Goal: Task Accomplishment & Management: Manage account settings

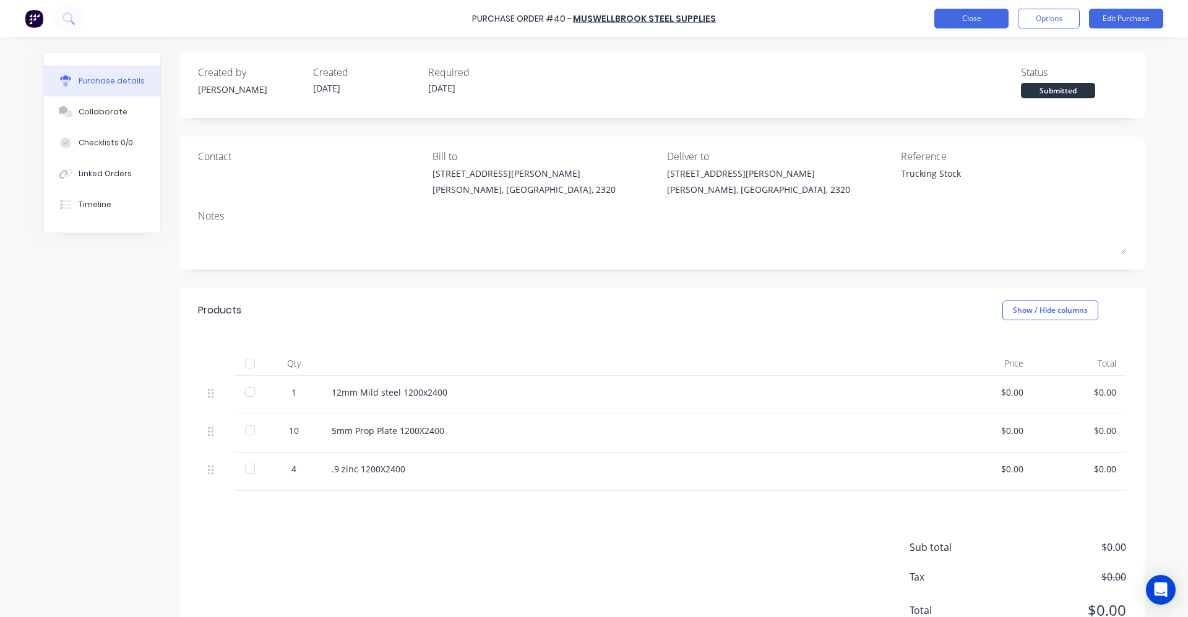
type textarea "x"
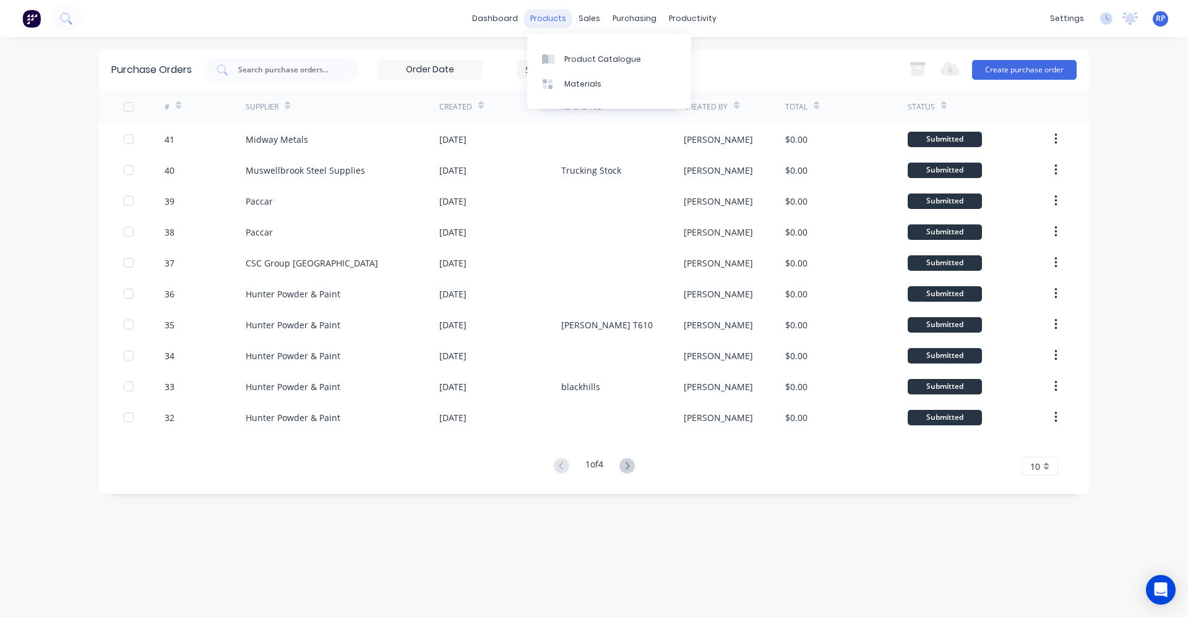
click at [549, 25] on div "products" at bounding box center [548, 18] width 48 height 19
click at [580, 62] on div "Product Catalogue" at bounding box center [602, 59] width 77 height 11
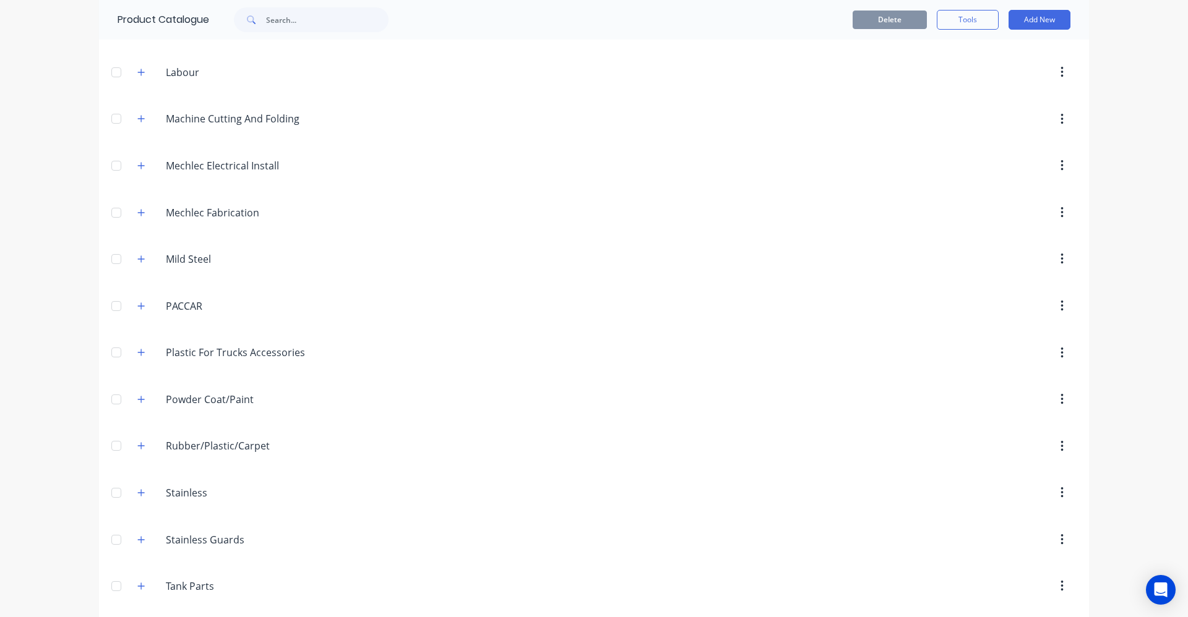
scroll to position [600, 0]
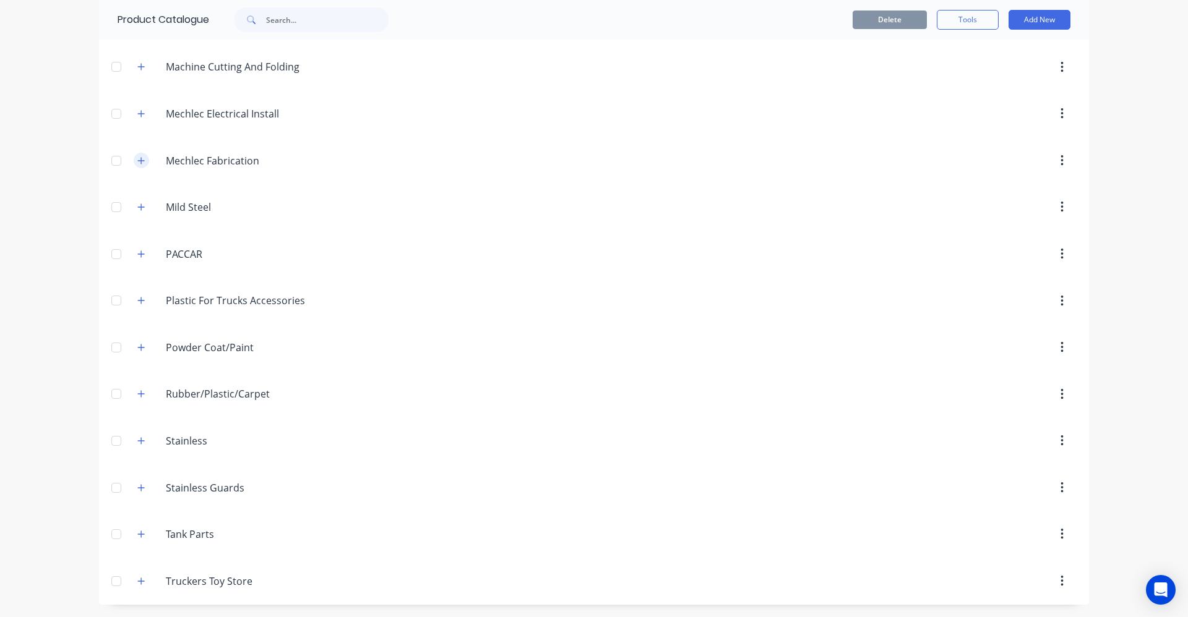
click at [142, 161] on button "button" at bounding box center [141, 160] width 15 height 15
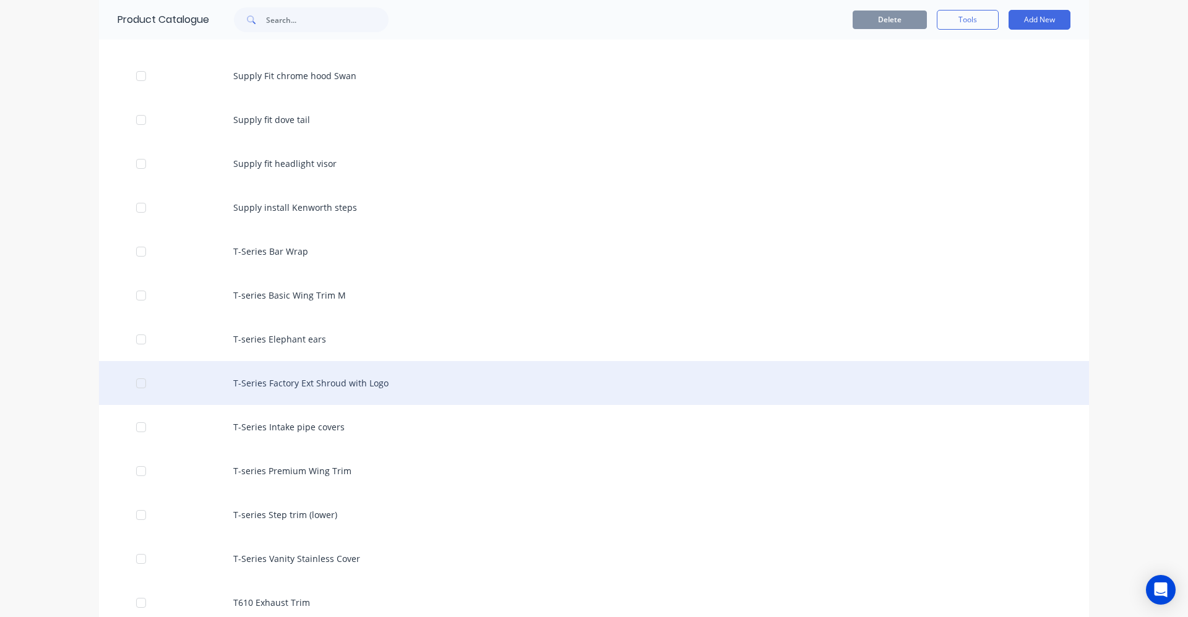
scroll to position [4869, 0]
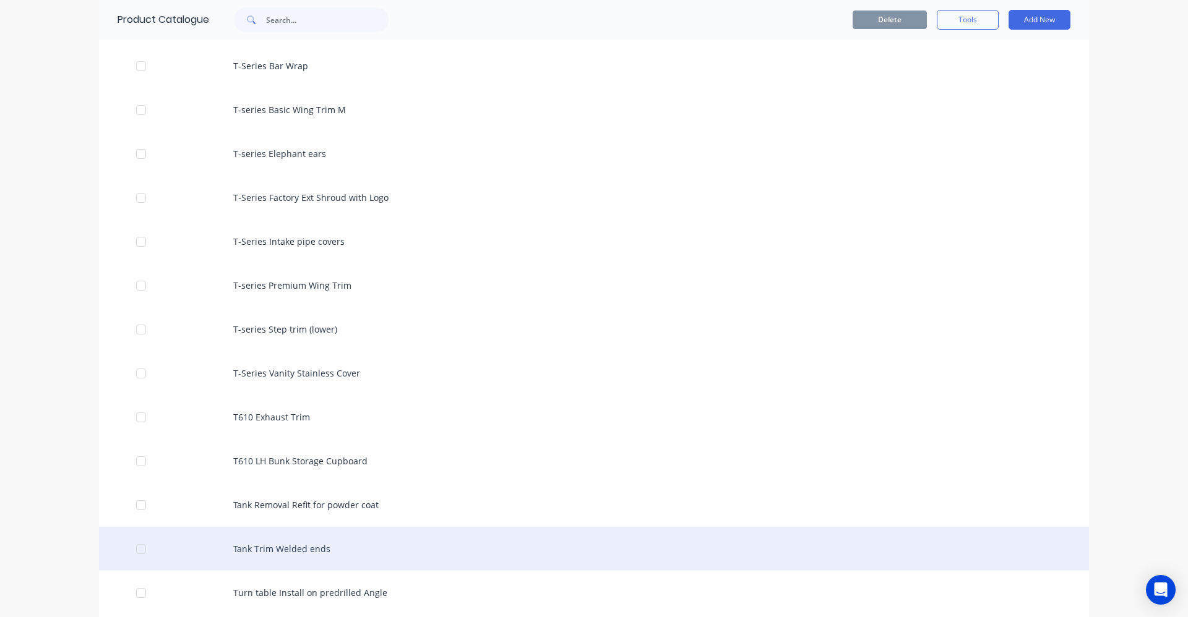
click at [259, 551] on div "Tank Trim Welded ends" at bounding box center [594, 549] width 990 height 44
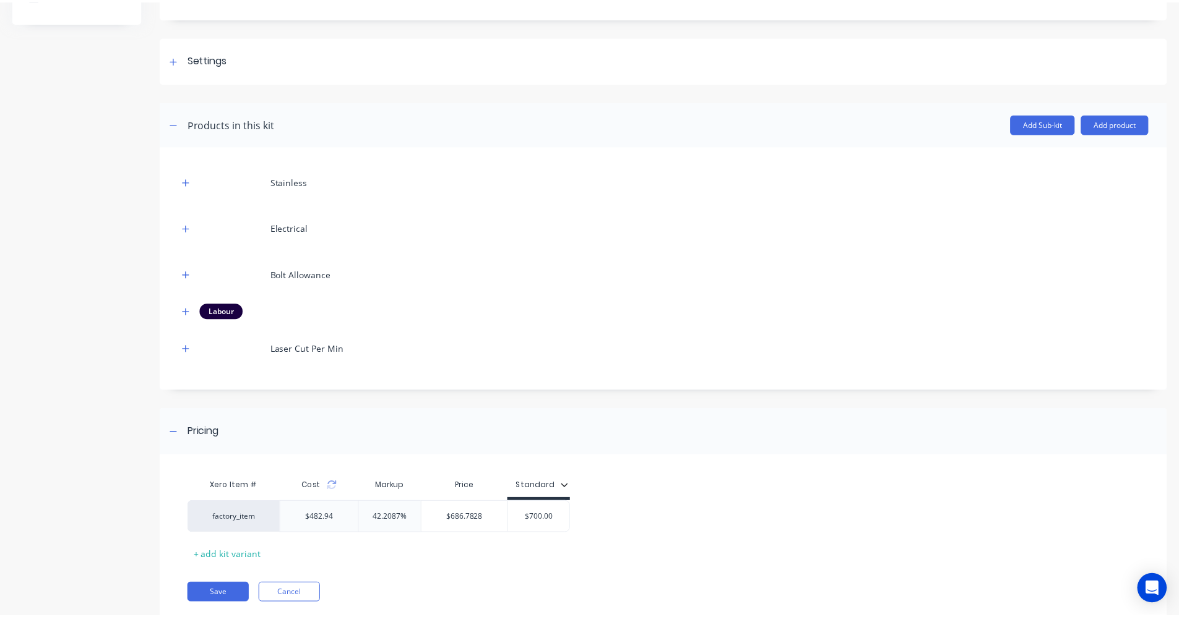
scroll to position [179, 0]
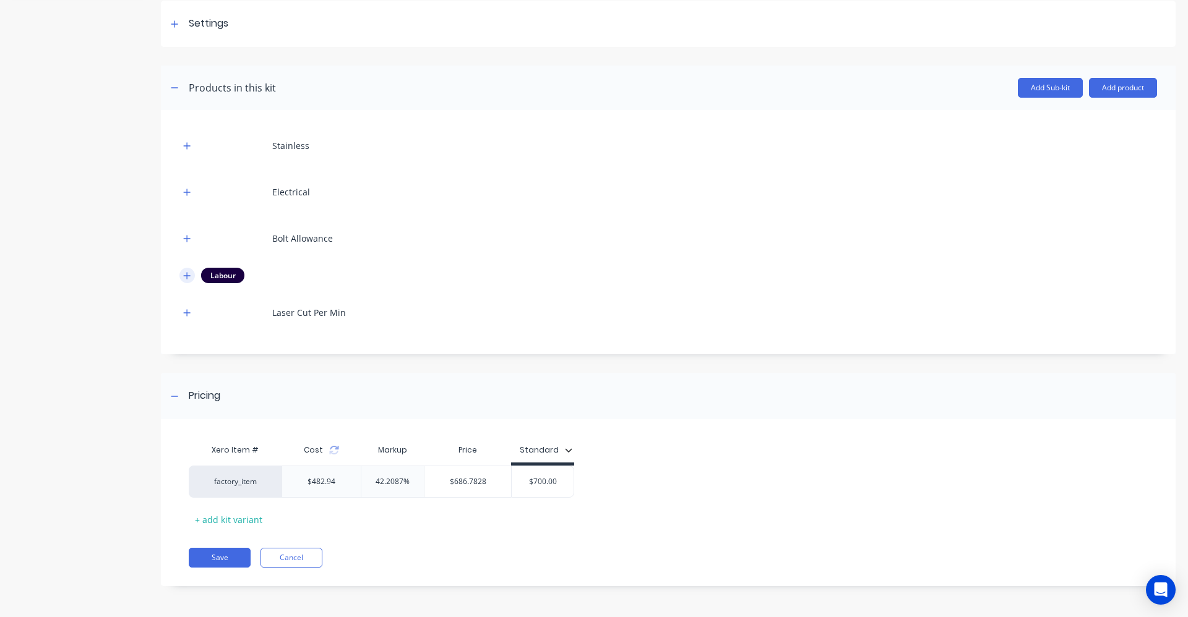
click at [183, 280] on icon "button" at bounding box center [186, 276] width 7 height 9
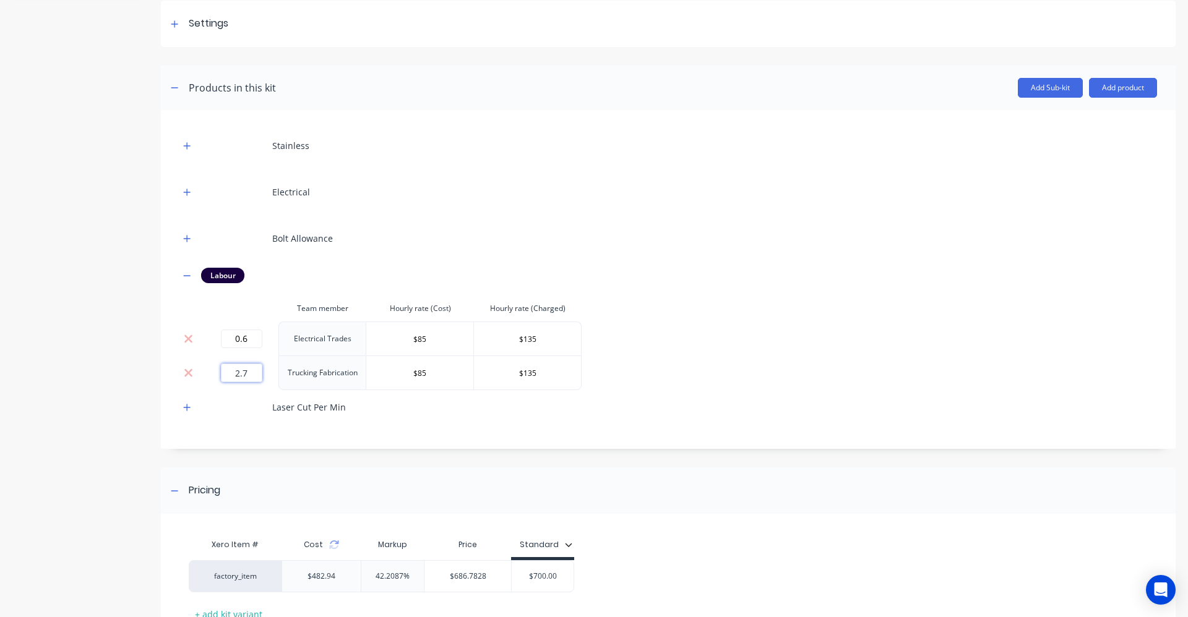
click at [251, 371] on input "2.7" at bounding box center [241, 373] width 41 height 19
click at [757, 279] on div "Labour" at bounding box center [668, 275] width 978 height 15
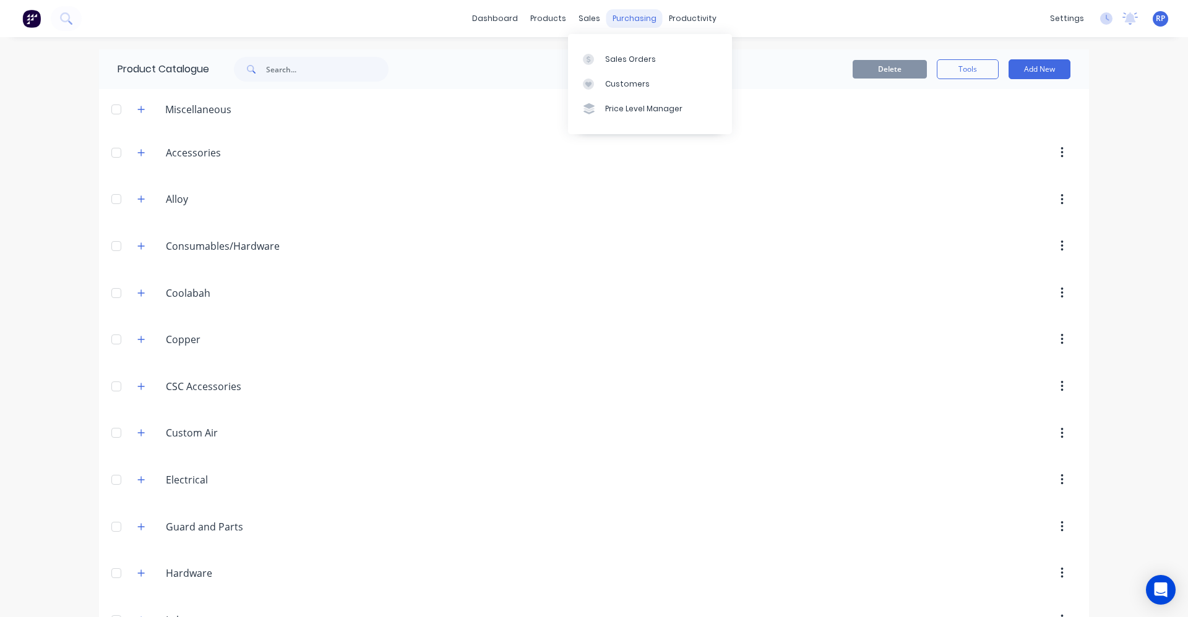
drag, startPoint x: 591, startPoint y: 15, endPoint x: 601, endPoint y: 25, distance: 13.6
click at [591, 15] on div "sales" at bounding box center [589, 18] width 34 height 19
click at [635, 54] on link "Purchase Orders" at bounding box center [682, 58] width 164 height 25
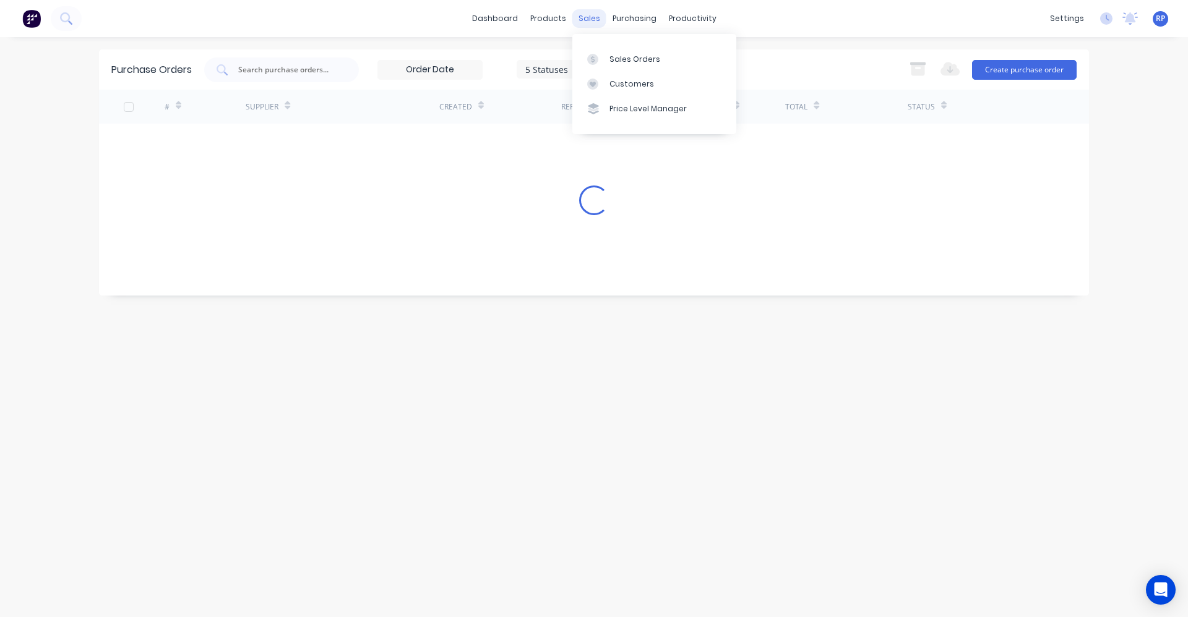
click at [580, 18] on div "sales" at bounding box center [589, 18] width 34 height 19
click at [618, 61] on div "Sales Orders" at bounding box center [634, 59] width 51 height 11
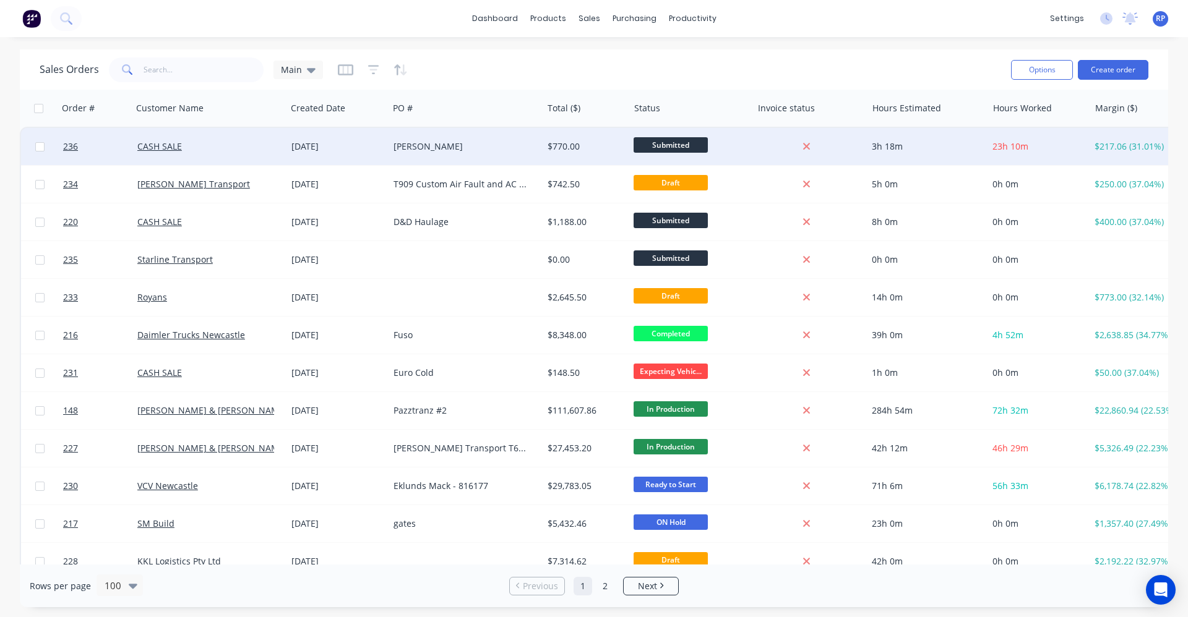
click at [407, 155] on div "[PERSON_NAME]" at bounding box center [466, 146] width 154 height 37
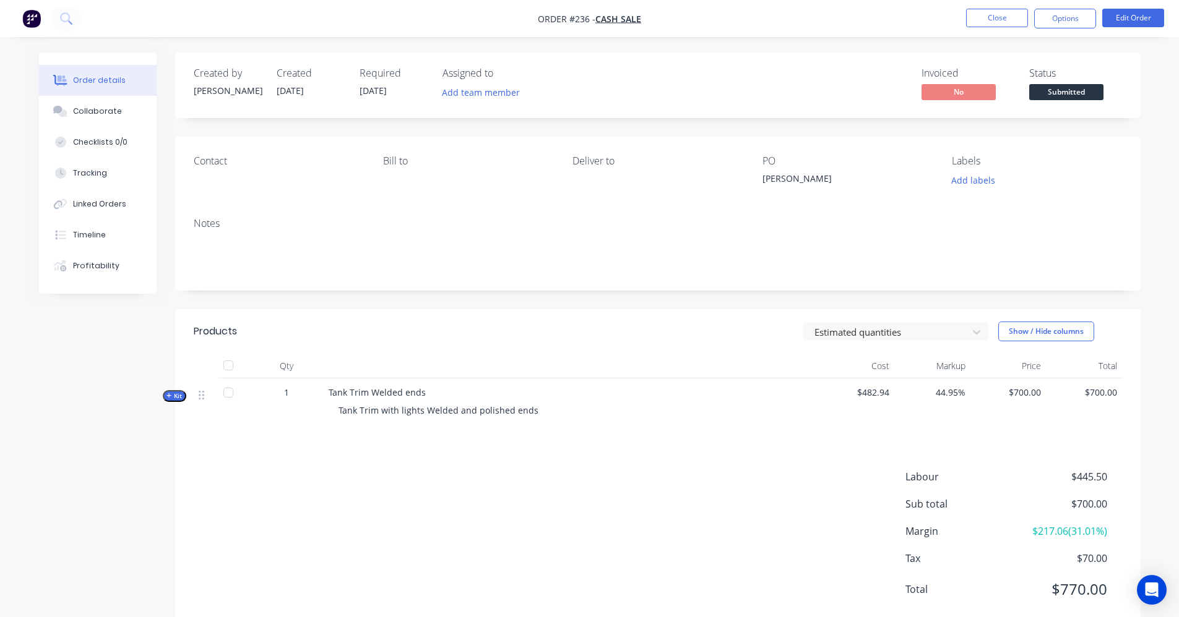
click at [165, 398] on button "Kit" at bounding box center [175, 396] width 24 height 12
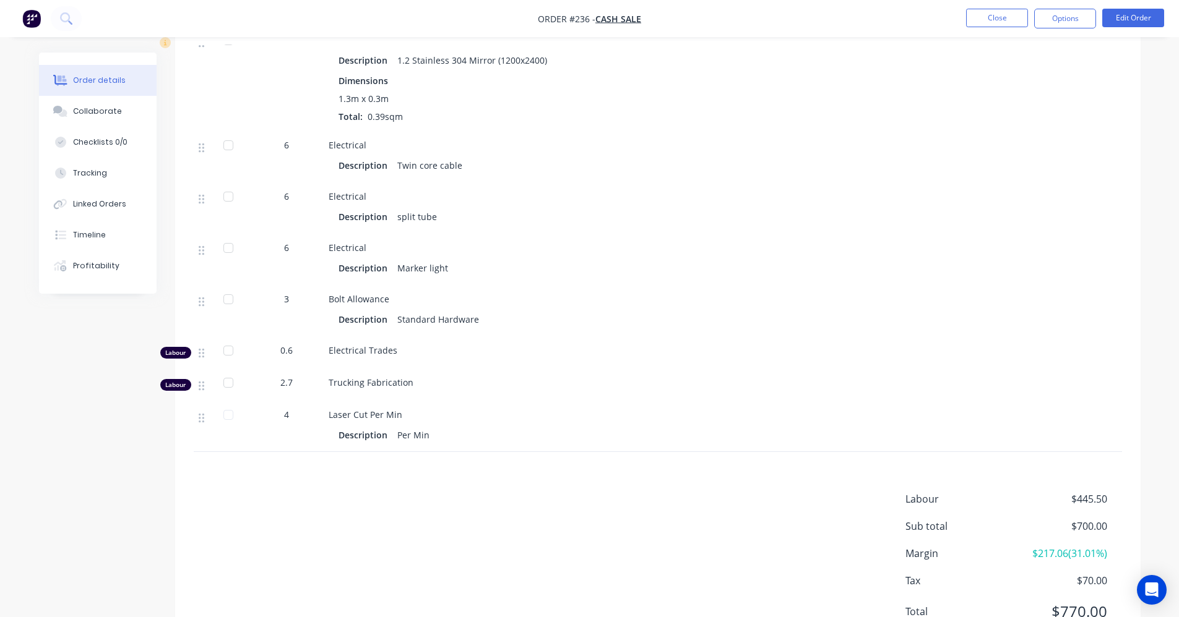
scroll to position [225, 0]
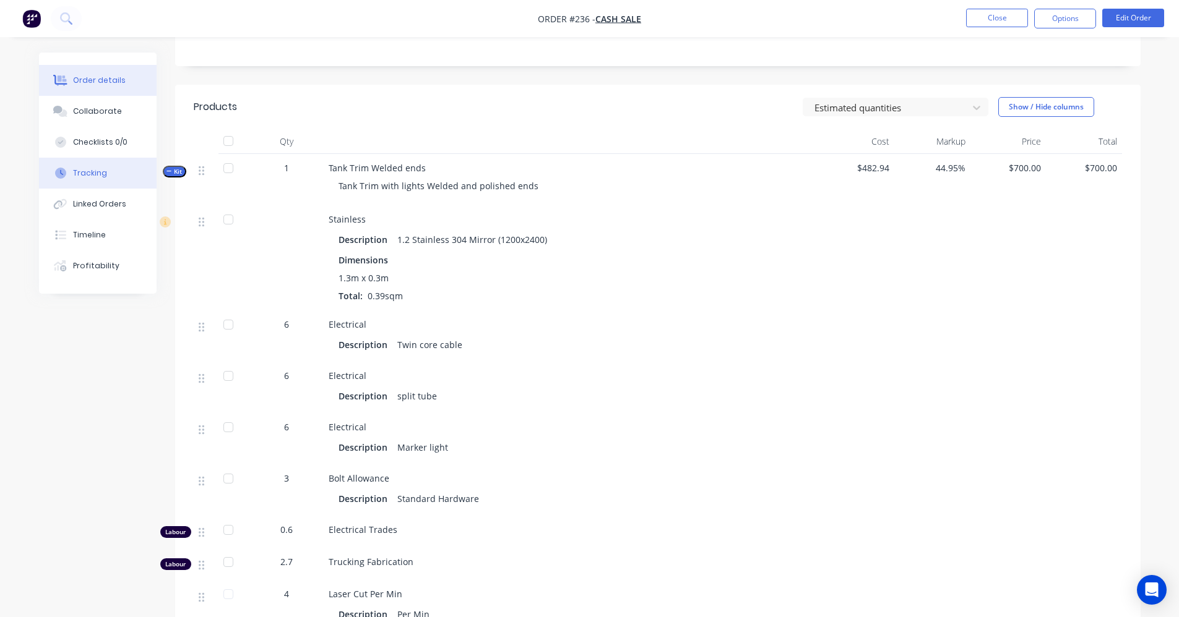
click at [87, 176] on div "Tracking" at bounding box center [90, 173] width 34 height 11
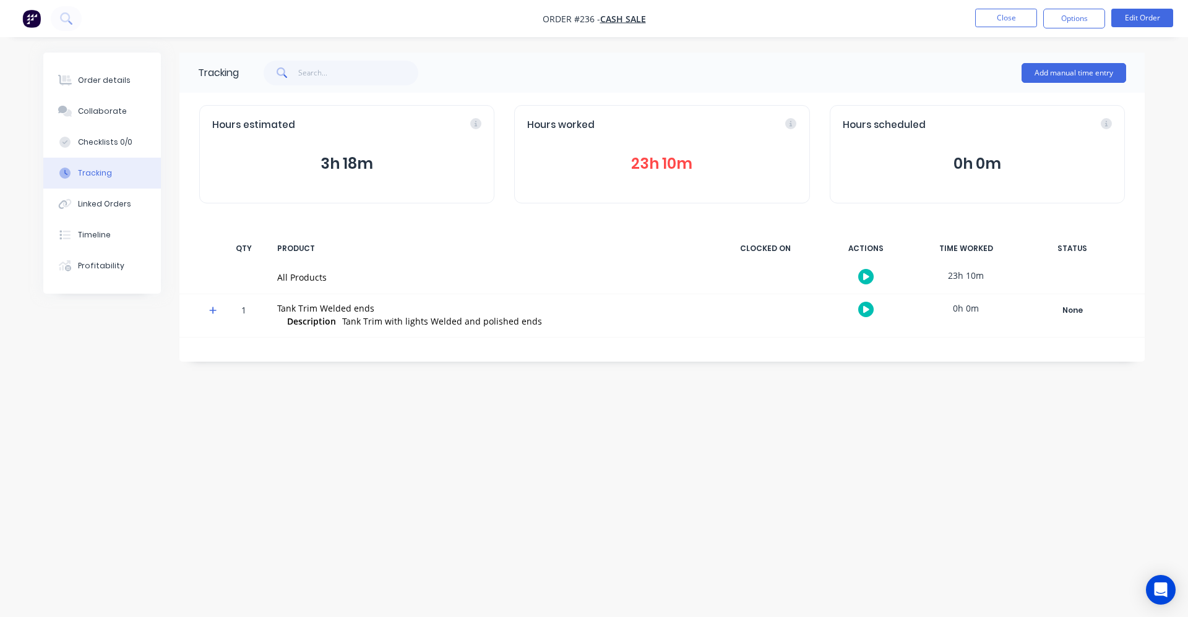
click at [683, 168] on button "23h 10m" at bounding box center [661, 164] width 269 height 24
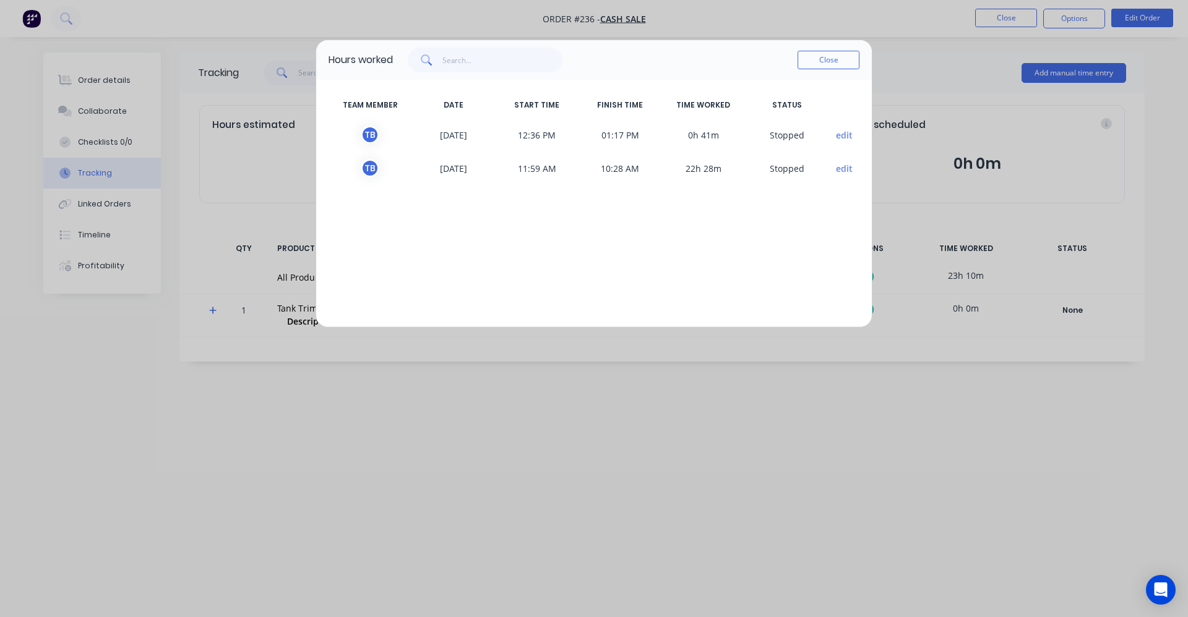
drag, startPoint x: 652, startPoint y: 63, endPoint x: 682, endPoint y: 136, distance: 78.2
click at [682, 136] on div "Hours worked Close TEAM MEMBER DATE START TIME FINISH TIME TIME WORKED STATUS T…" at bounding box center [594, 184] width 557 height 288
click at [848, 169] on button "edit" at bounding box center [844, 168] width 17 height 13
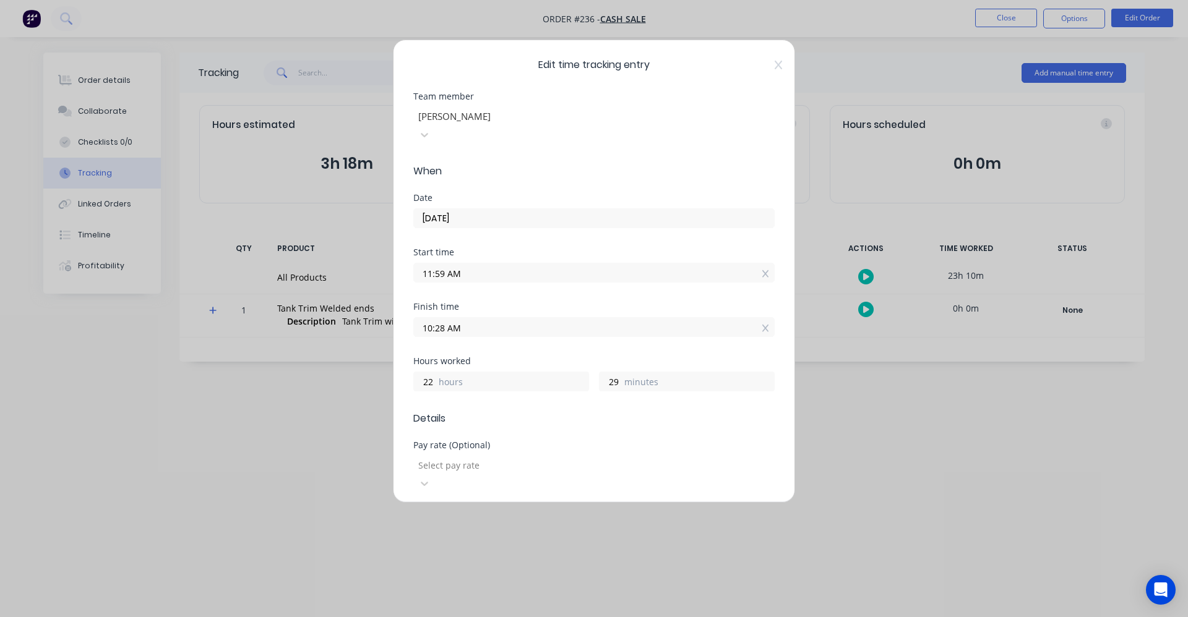
click at [764, 62] on span "Edit time tracking entry" at bounding box center [593, 65] width 361 height 15
click at [775, 64] on icon at bounding box center [778, 65] width 7 height 10
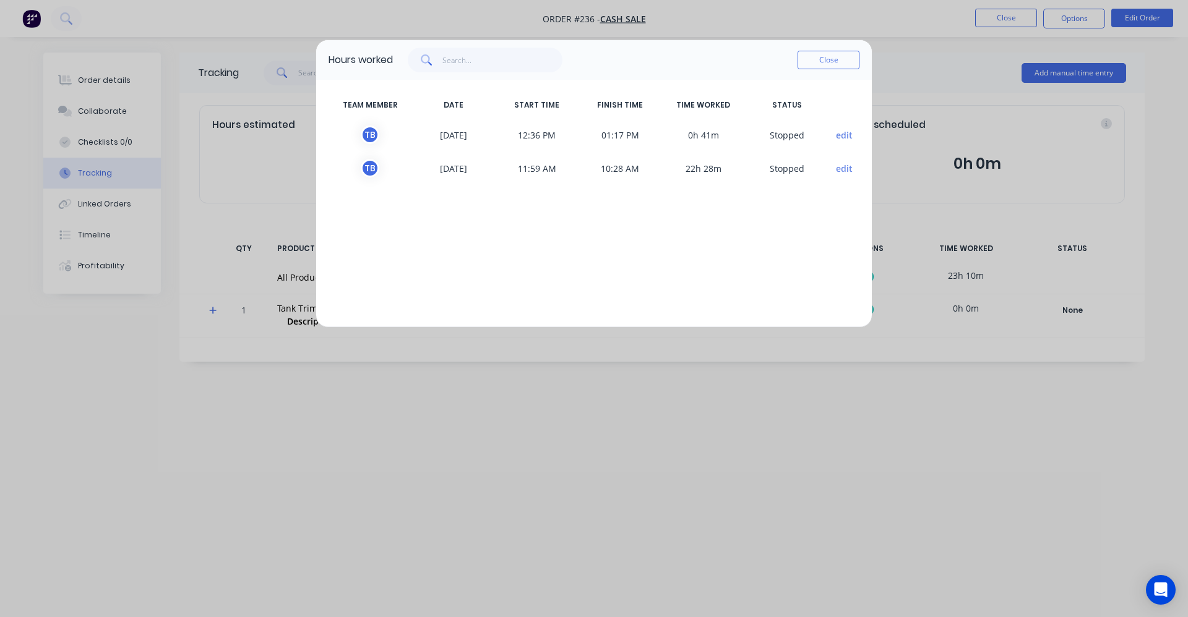
click at [846, 169] on button "edit" at bounding box center [844, 168] width 17 height 13
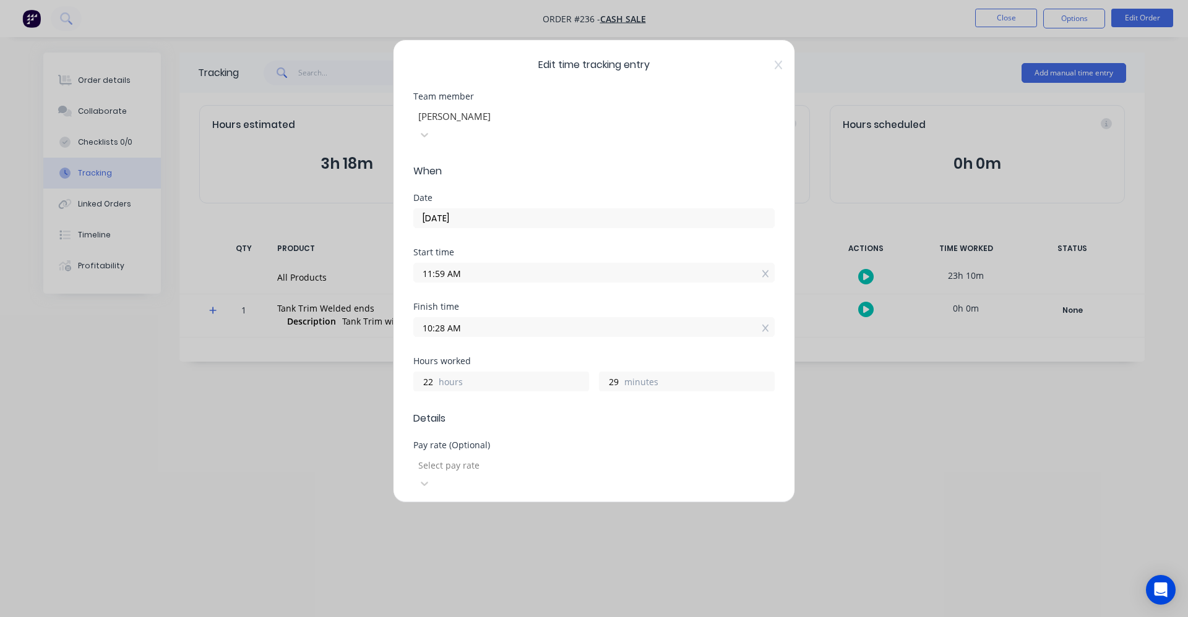
click at [489, 318] on input "10:28 AM" at bounding box center [594, 327] width 360 height 19
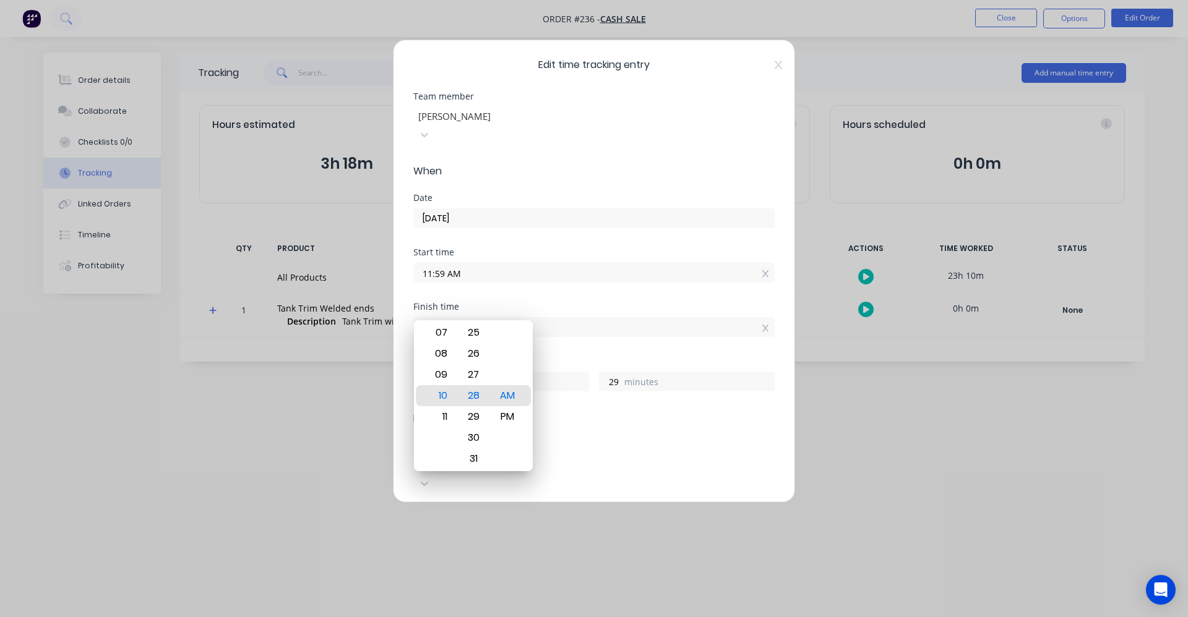
click at [489, 318] on input "10:28 AM" at bounding box center [594, 327] width 360 height 19
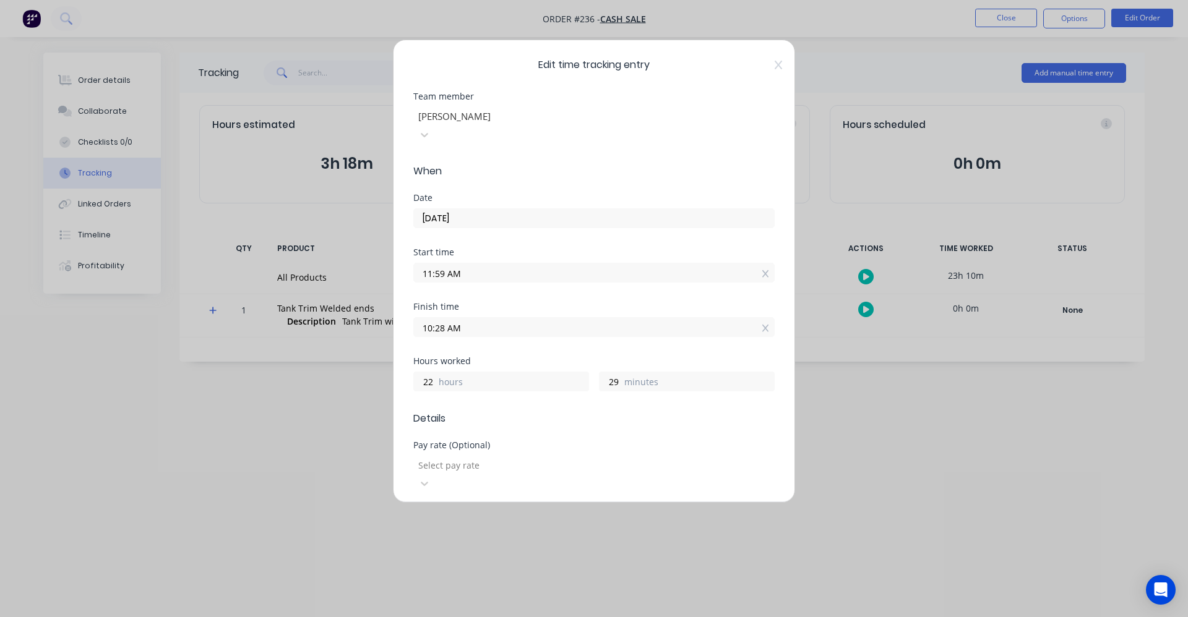
click at [489, 318] on input "10:28 AM" at bounding box center [594, 327] width 360 height 19
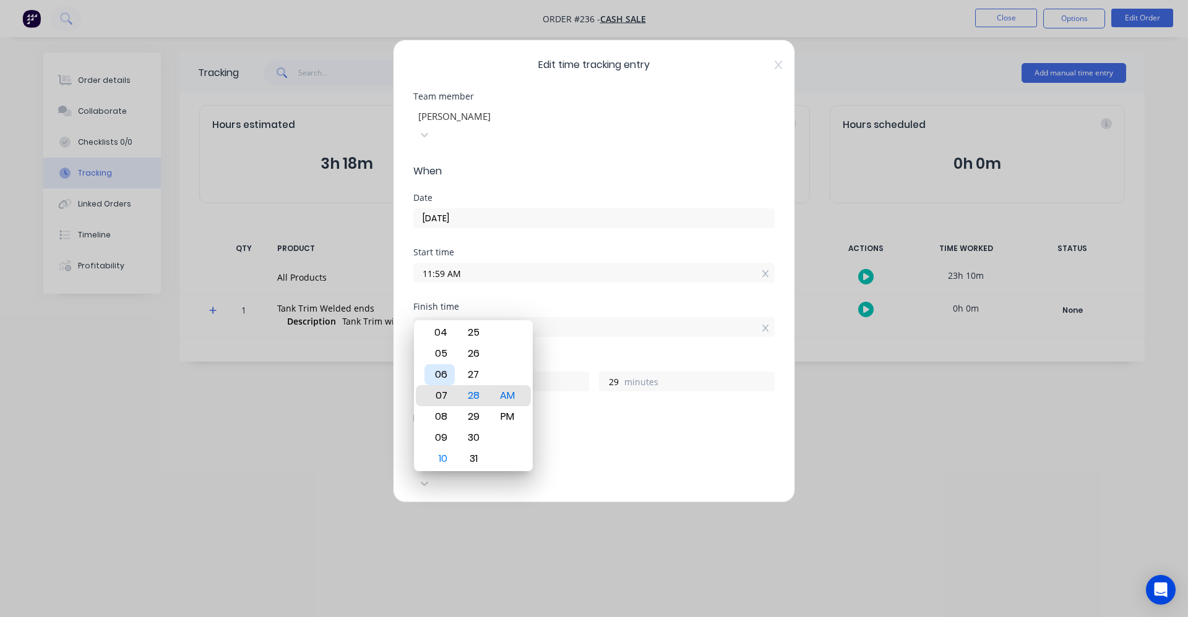
type input "07:28 AM"
type input "19"
type input "06:28 AM"
type input "18"
click at [449, 340] on div "03" at bounding box center [439, 332] width 30 height 21
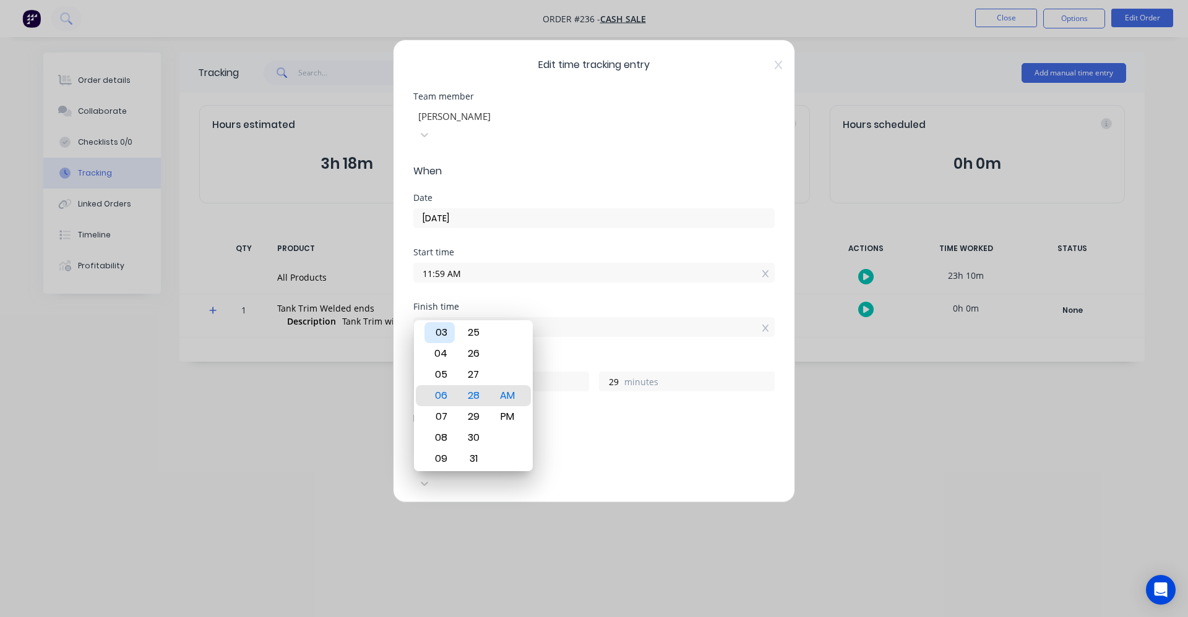
type input "03:28 AM"
type input "15"
click at [454, 379] on div "02" at bounding box center [439, 374] width 30 height 21
type input "02:28 AM"
type input "14"
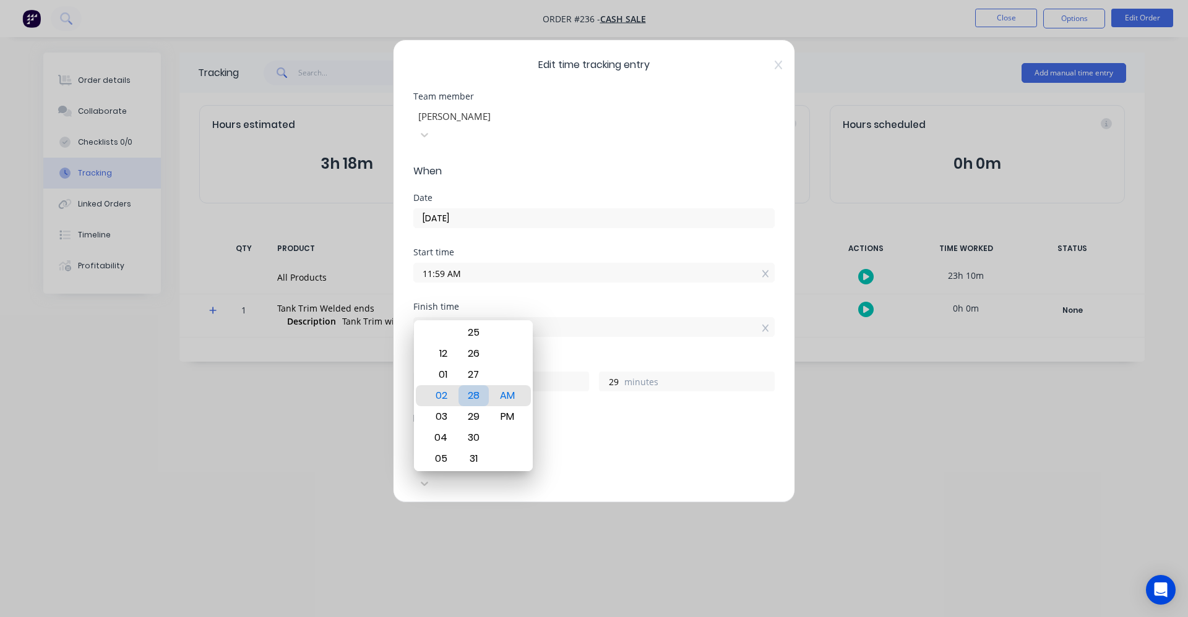
type input "02:27 AM"
type input "28"
type input "02:26 AM"
type input "27"
type input "02:30 AM"
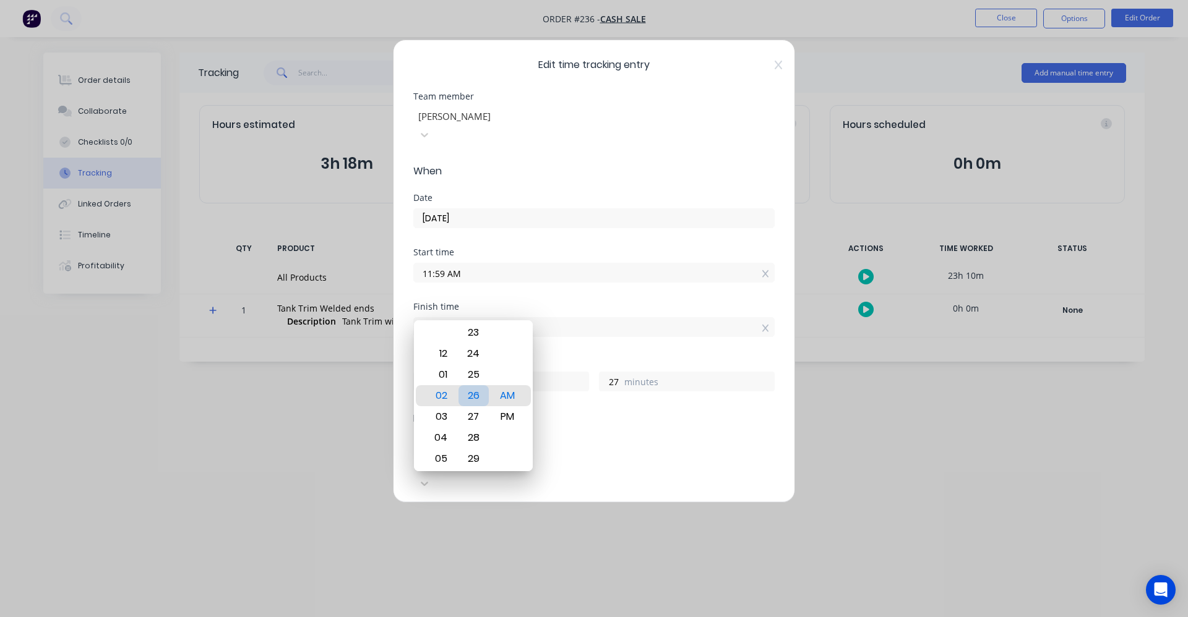
type input "31"
type input "02:33 AM"
type input "34"
type input "02:32 AM"
type input "33"
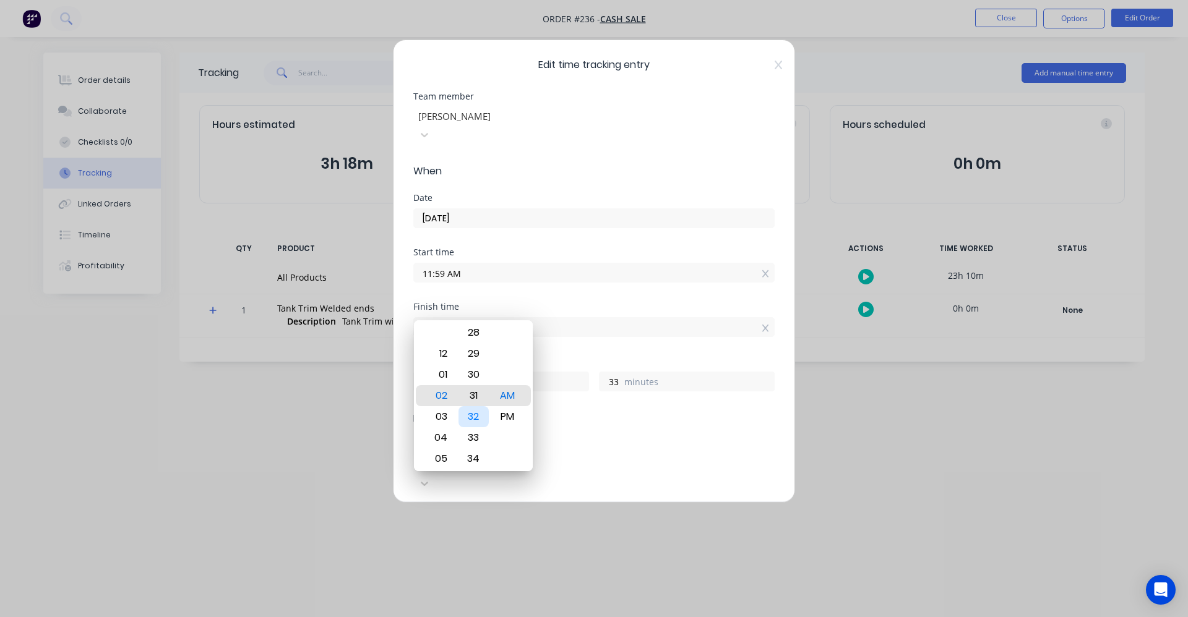
type input "02:31 AM"
type input "32"
type input "02:28 AM"
type input "29"
type input "02:24 AM"
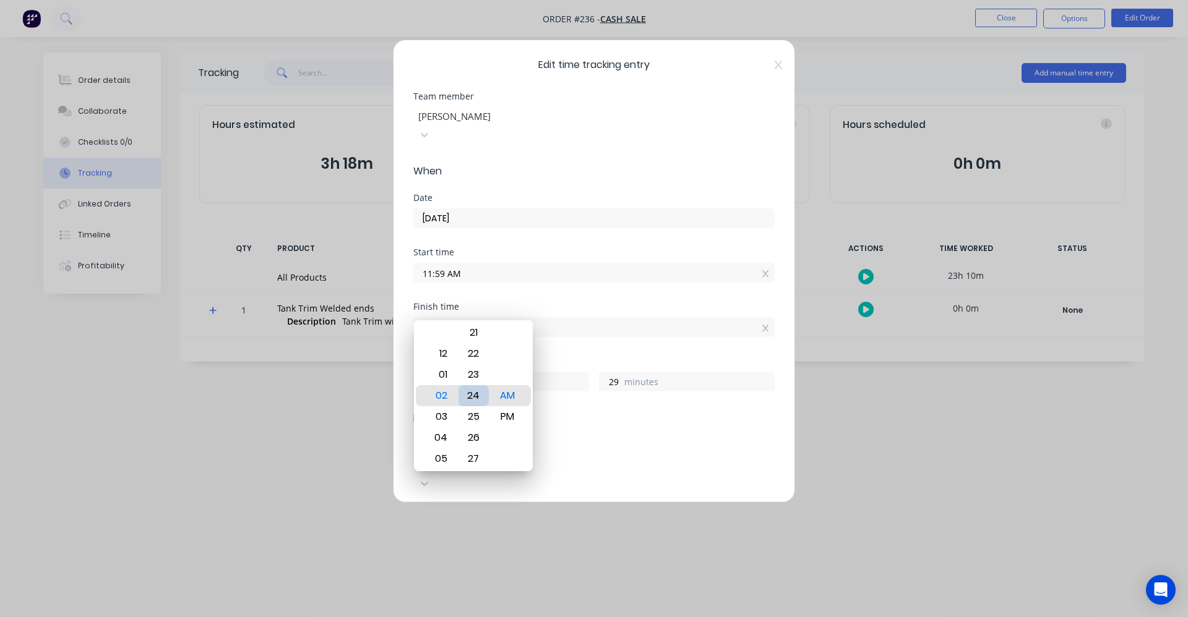
type input "25"
type input "02:18 AM"
type input "19"
type input "02:13 AM"
type input "14"
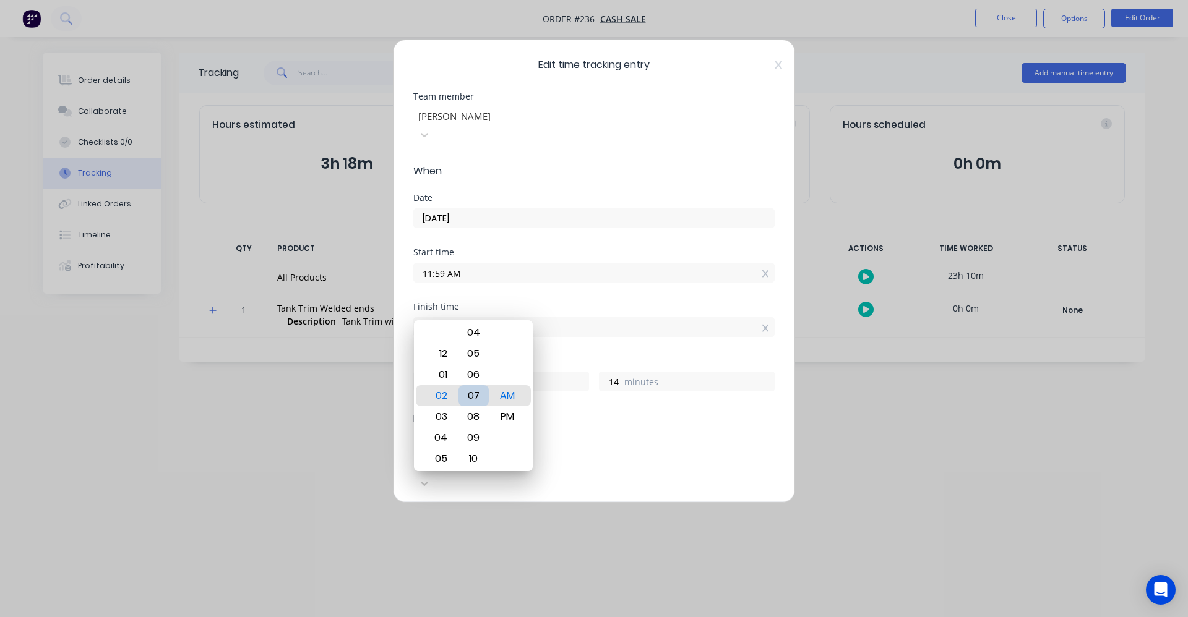
type input "02:07 AM"
type input "8"
type input "02:05 AM"
type input "6"
type input "02:01 AM"
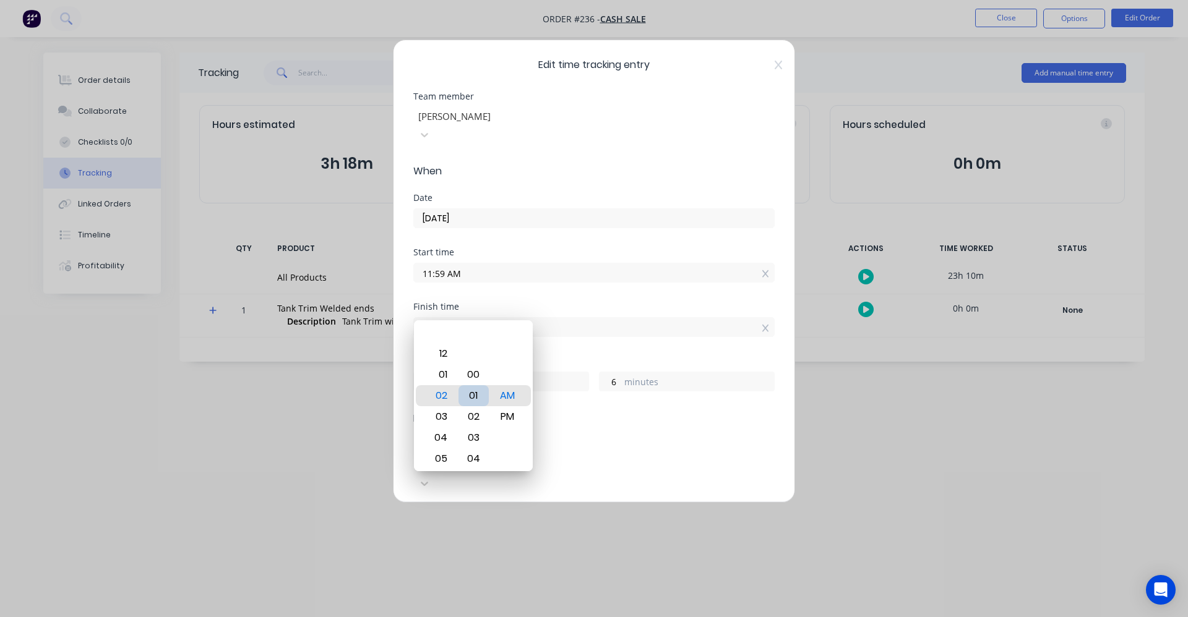
type input "2"
click at [473, 381] on div "00" at bounding box center [473, 374] width 30 height 21
type input "02:00 AM"
type input "1"
click at [506, 423] on div "PM" at bounding box center [508, 417] width 30 height 21
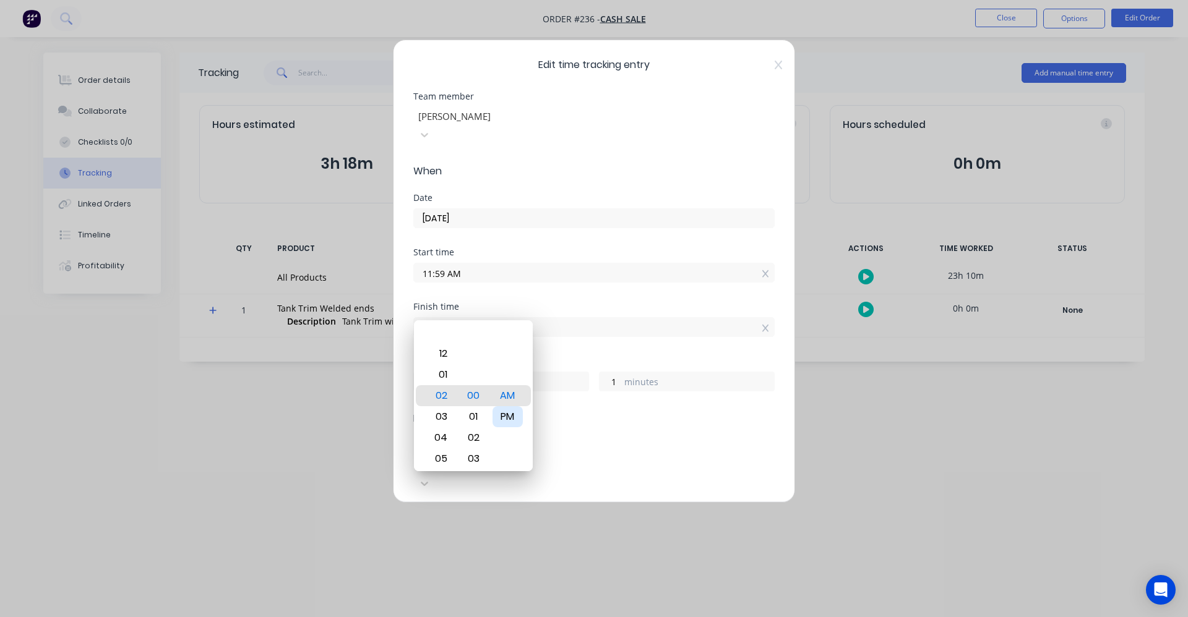
type input "02:00 PM"
type input "2"
click at [633, 416] on form "Team member [PERSON_NAME] When Date [DATE] Start time 11:59 AM Finish time 02:0…" at bounding box center [593, 524] width 361 height 864
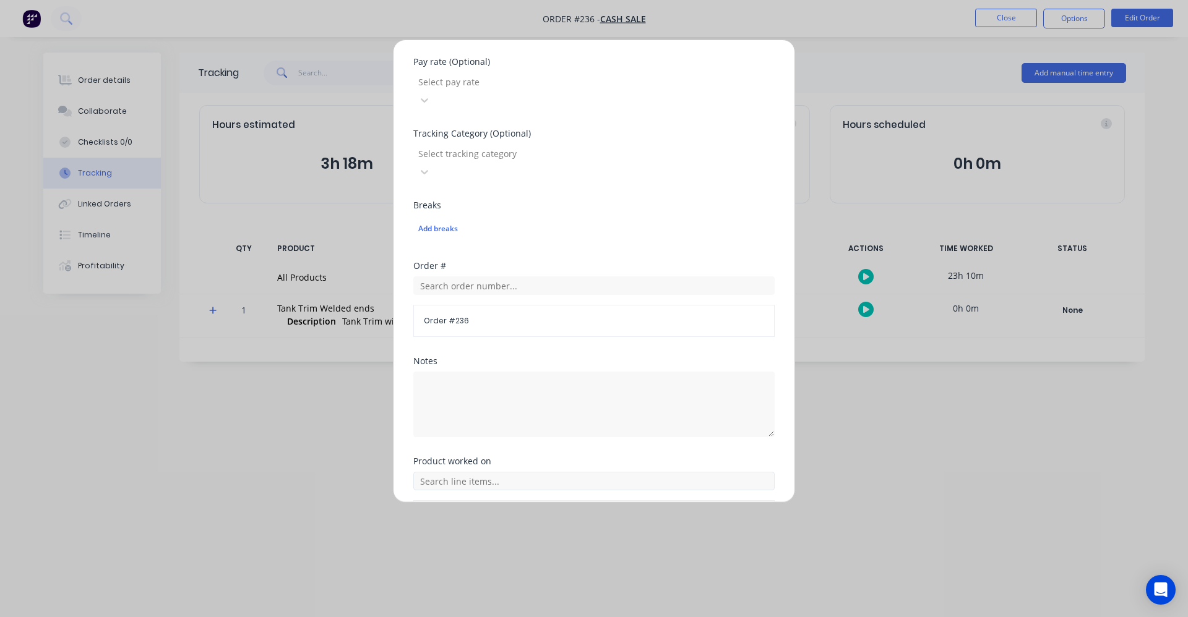
scroll to position [415, 0]
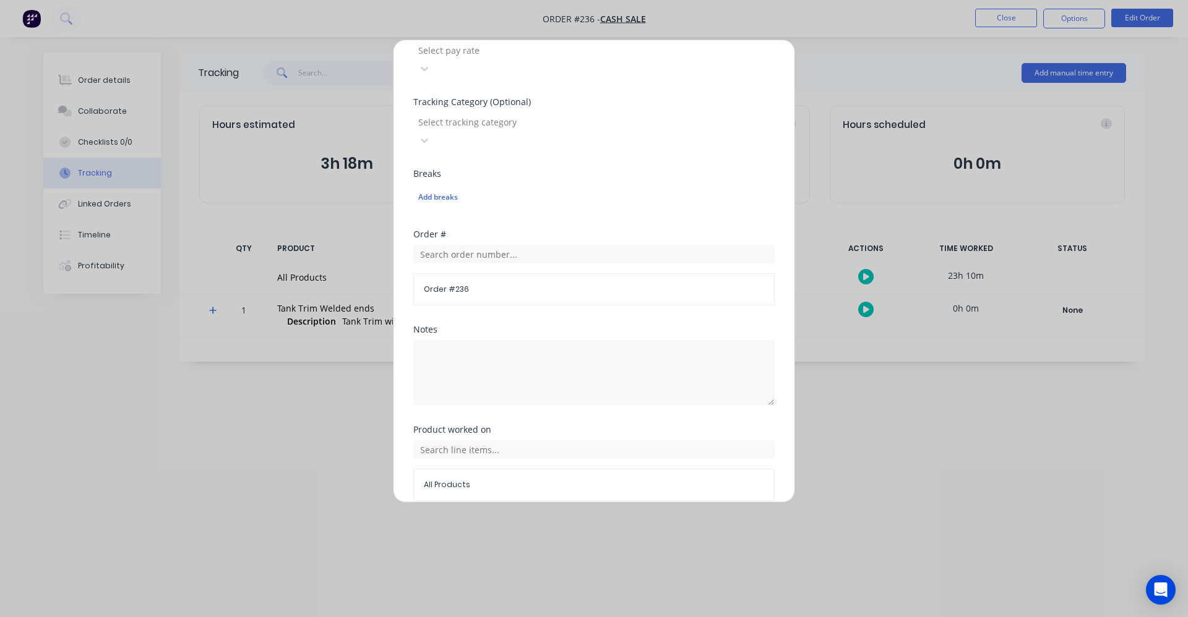
click at [548, 521] on button "Done" at bounding box center [555, 531] width 68 height 20
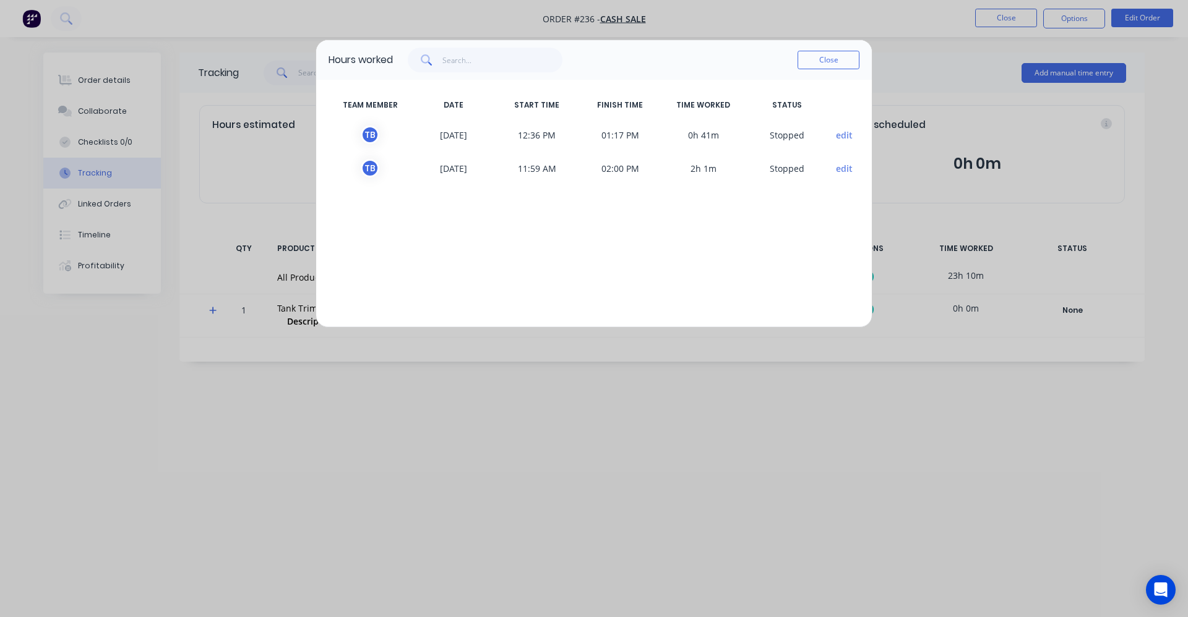
click at [851, 139] on button "edit" at bounding box center [844, 135] width 17 height 13
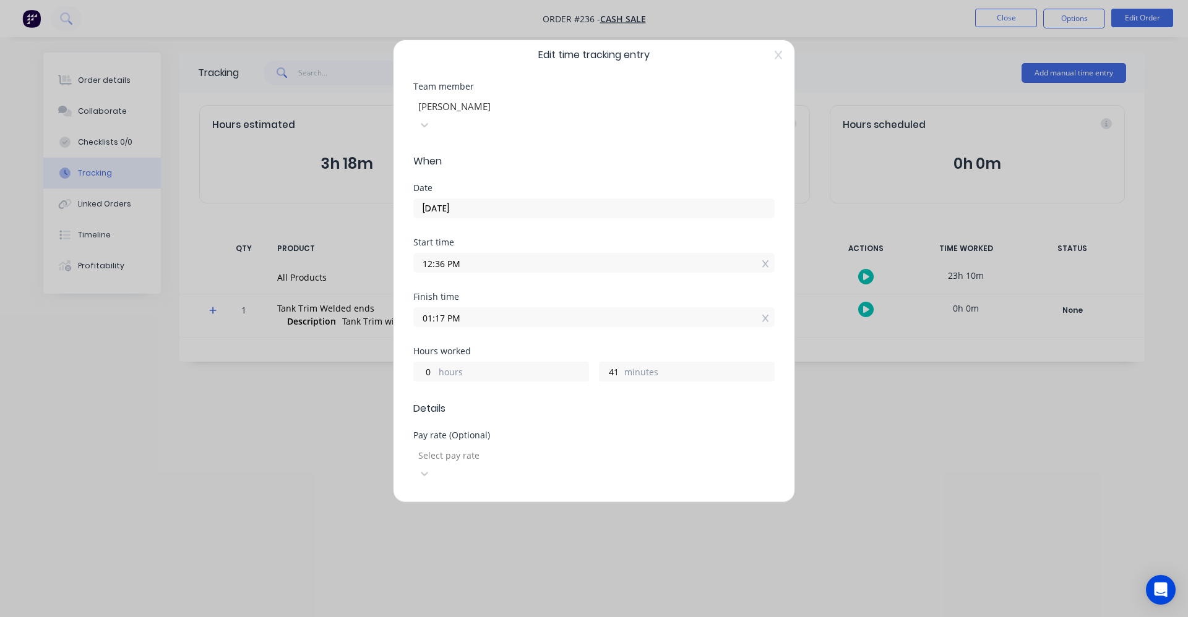
scroll to position [0, 0]
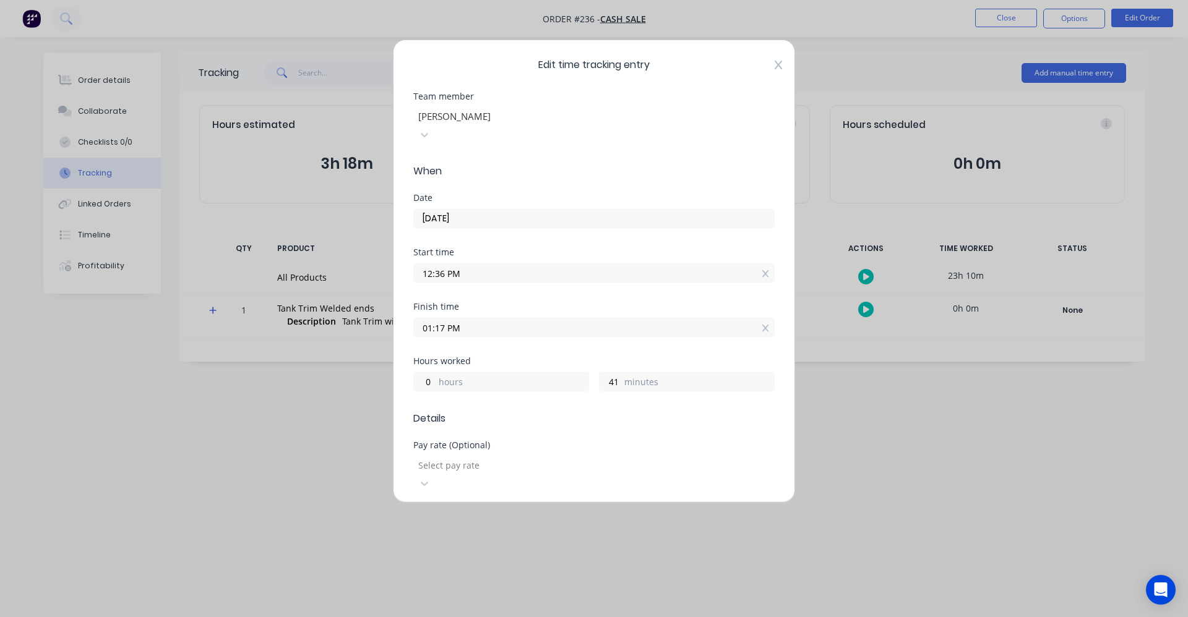
click at [775, 66] on icon at bounding box center [778, 65] width 7 height 10
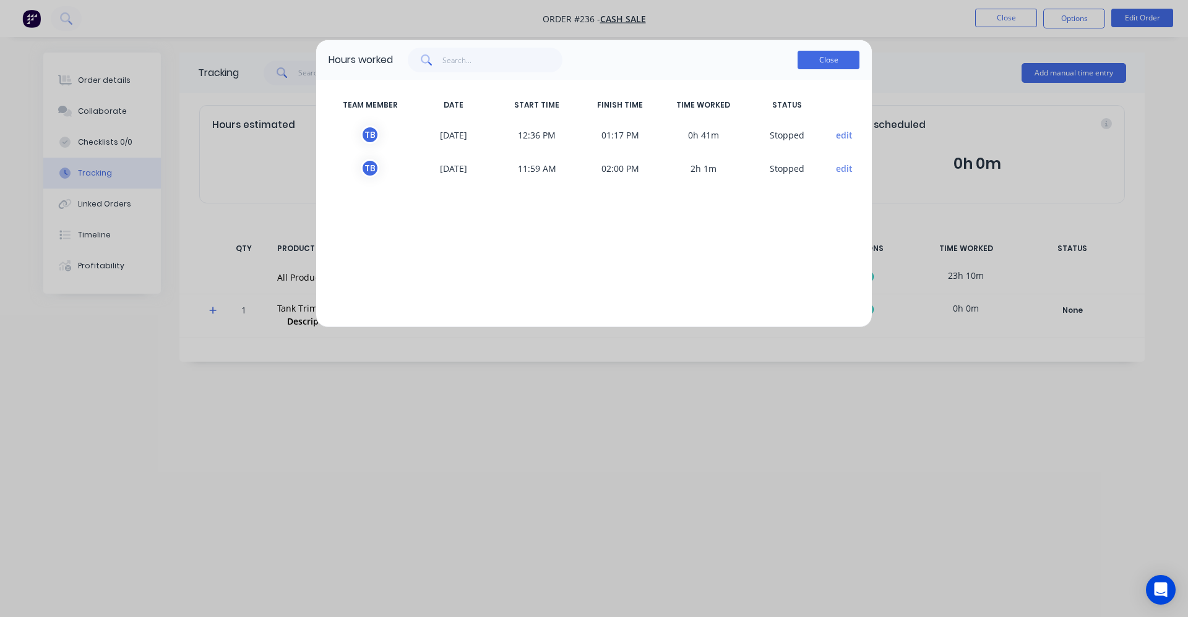
click at [813, 61] on button "Close" at bounding box center [829, 60] width 62 height 19
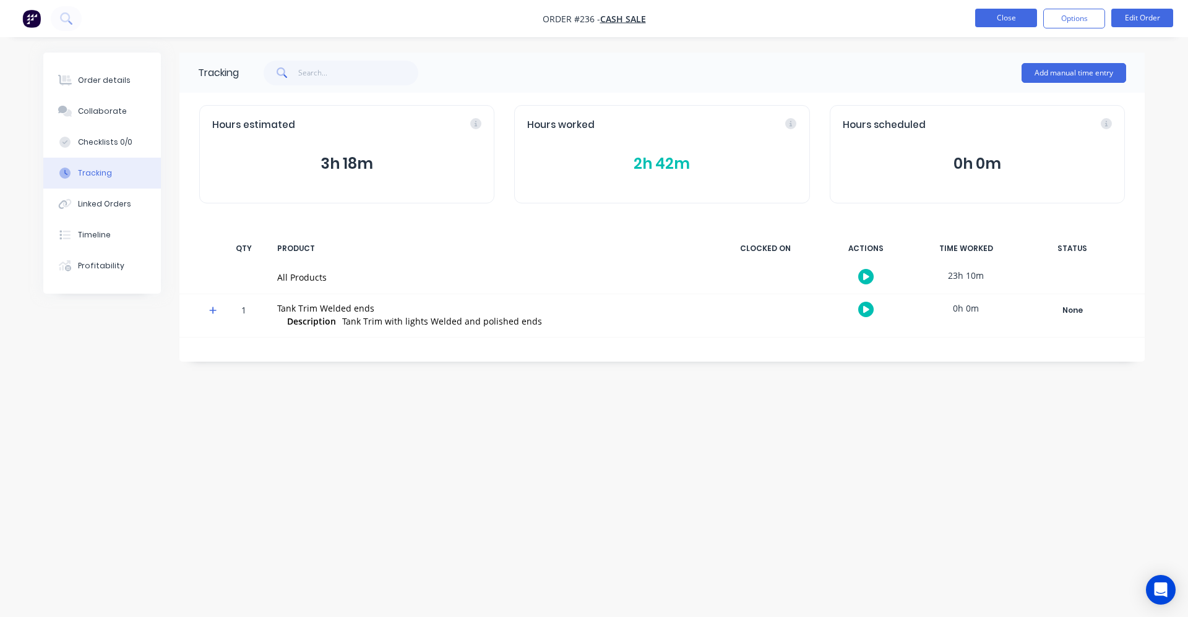
click at [997, 20] on button "Close" at bounding box center [1006, 18] width 62 height 19
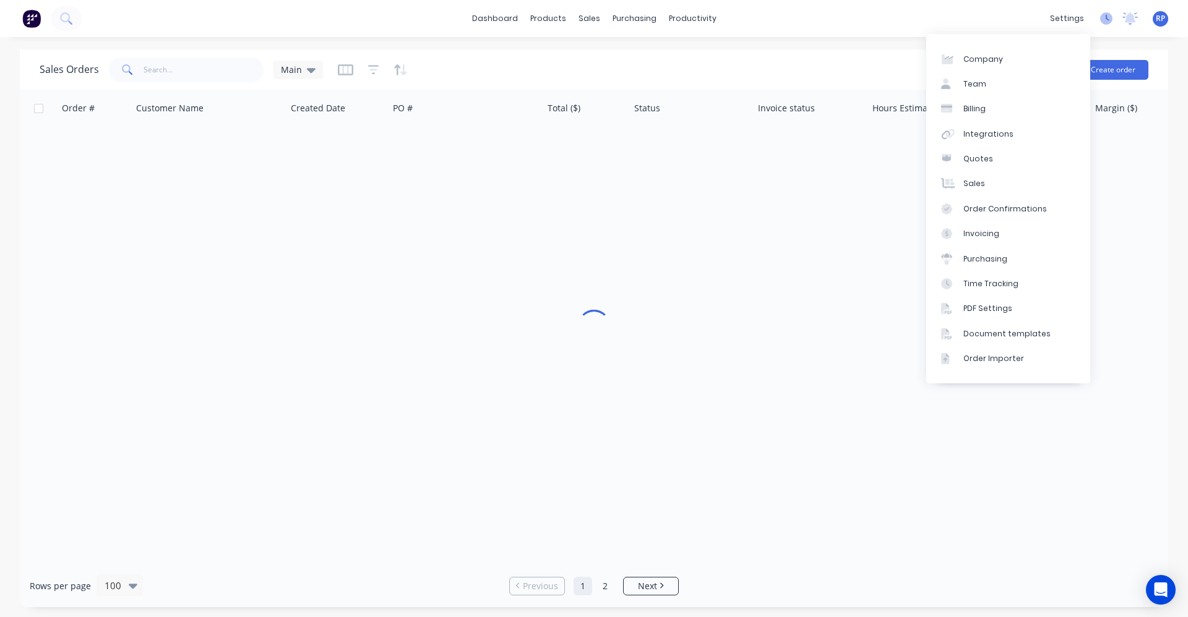
click at [1102, 24] on div "settings No new notifications [PERSON_NAME] all as read You have no notificatio…" at bounding box center [1116, 18] width 144 height 19
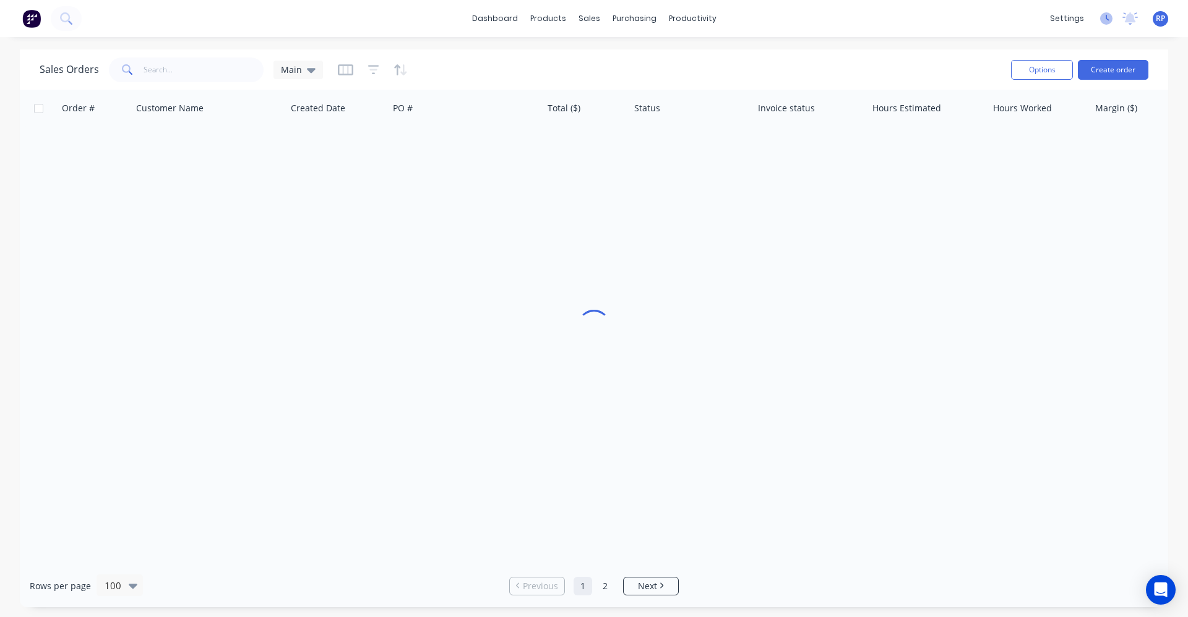
click at [1109, 17] on icon at bounding box center [1106, 18] width 12 height 12
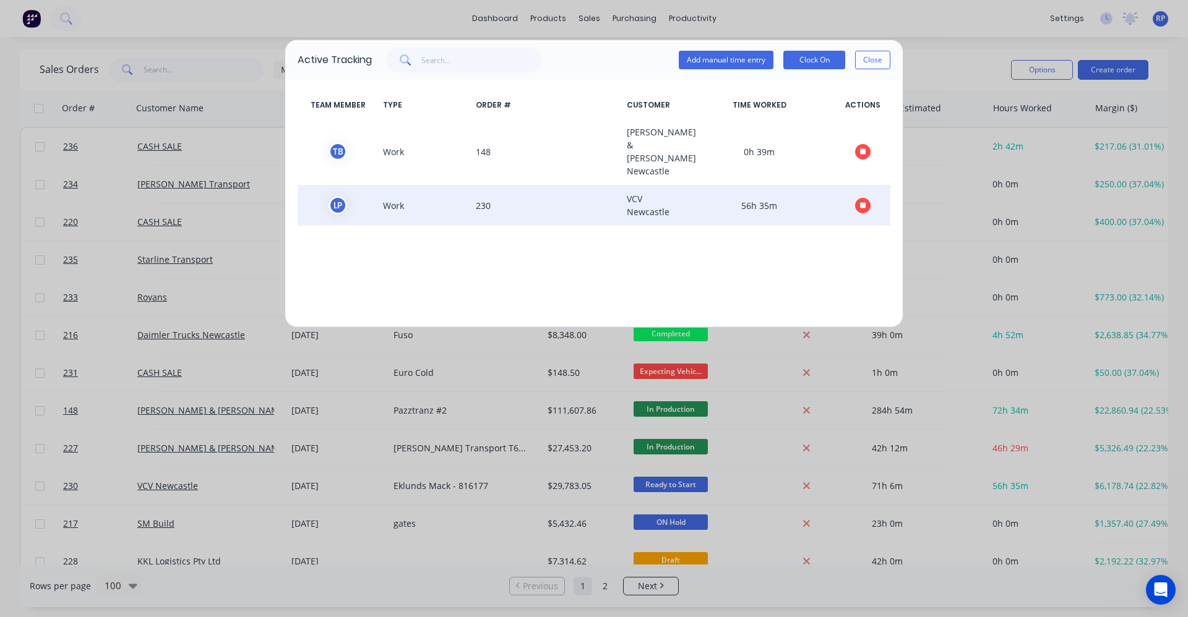
click at [622, 196] on span "VCV Newcastle" at bounding box center [653, 205] width 62 height 26
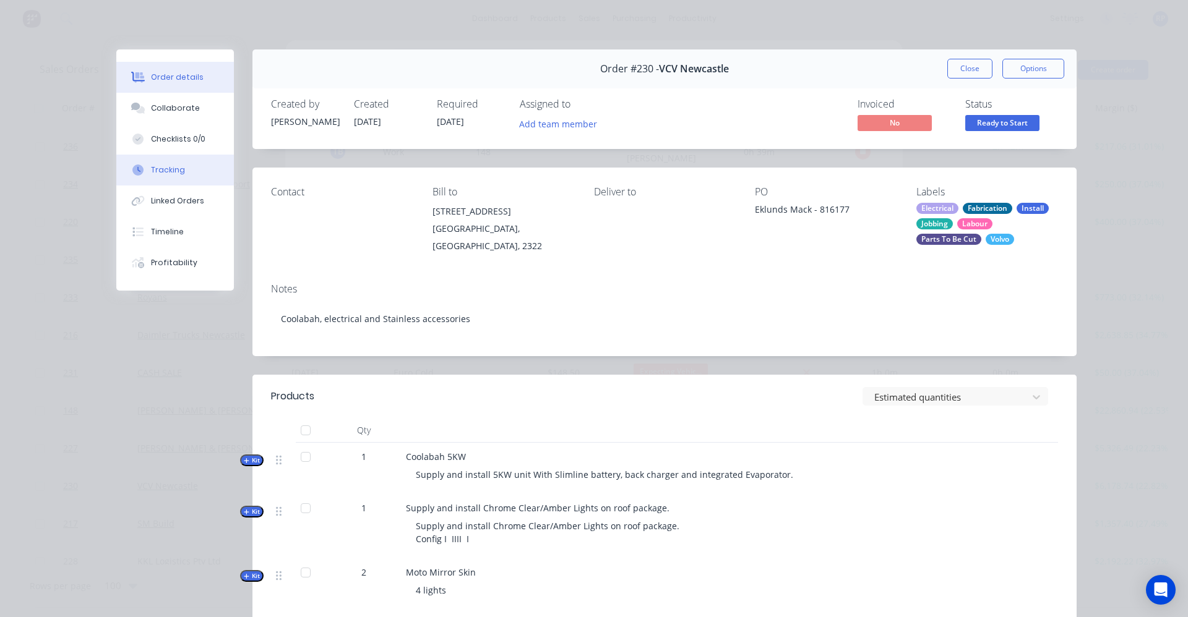
click at [157, 163] on button "Tracking" at bounding box center [175, 170] width 118 height 31
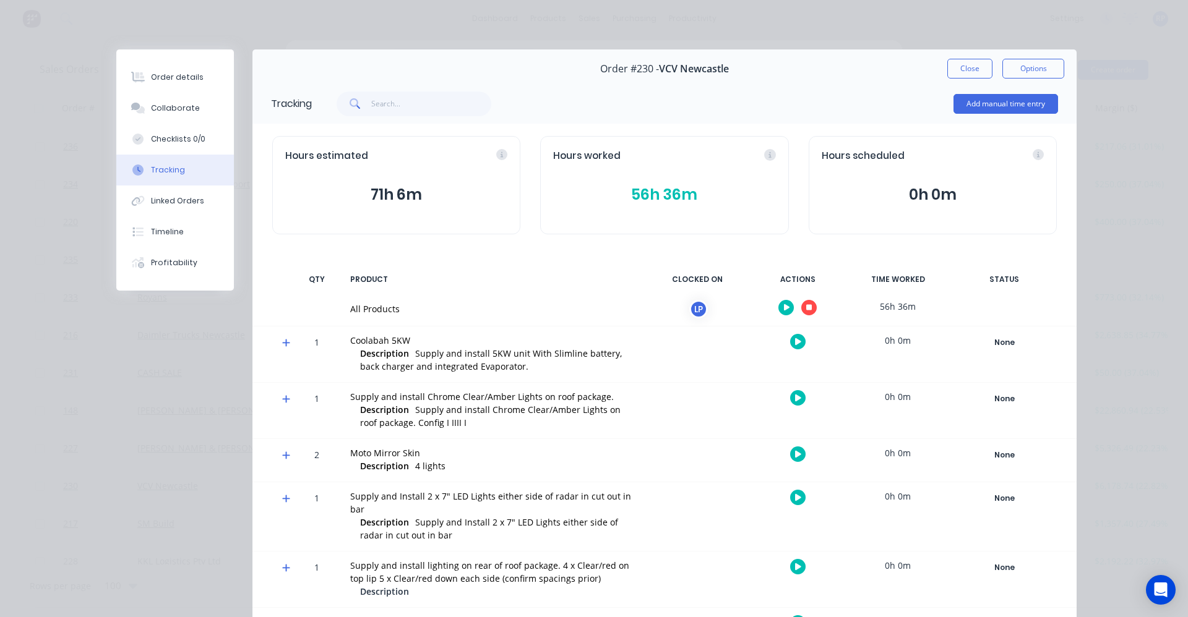
click at [674, 192] on button "56h 36m" at bounding box center [664, 195] width 222 height 24
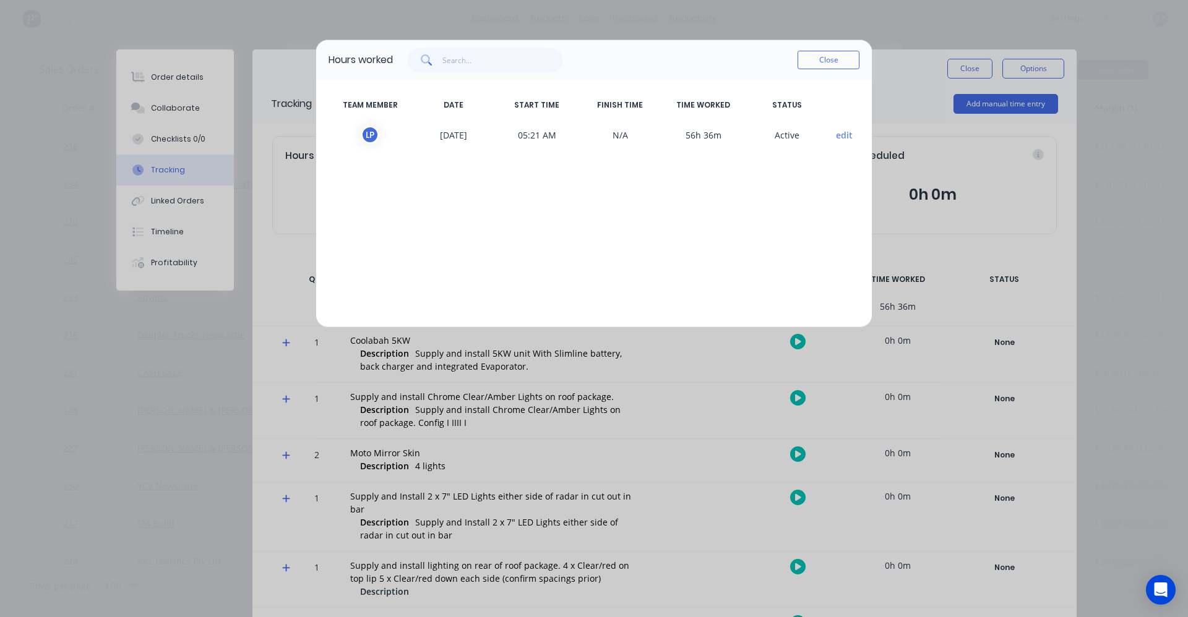
click at [845, 136] on button "edit" at bounding box center [844, 135] width 17 height 13
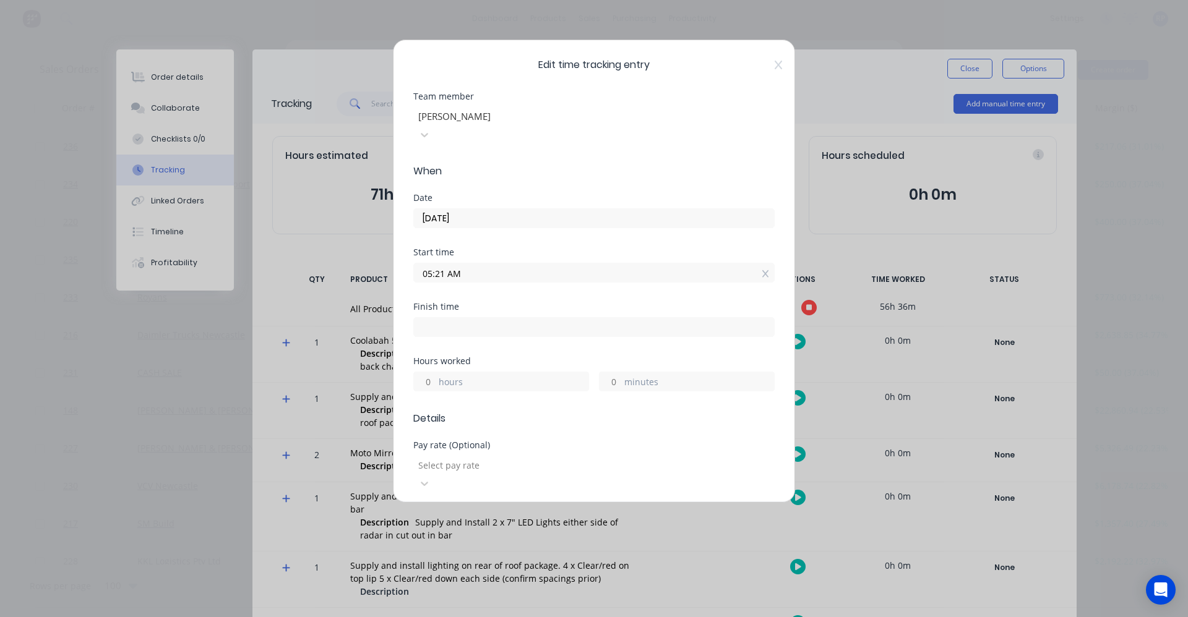
click at [483, 264] on input "05:21 AM" at bounding box center [594, 273] width 360 height 19
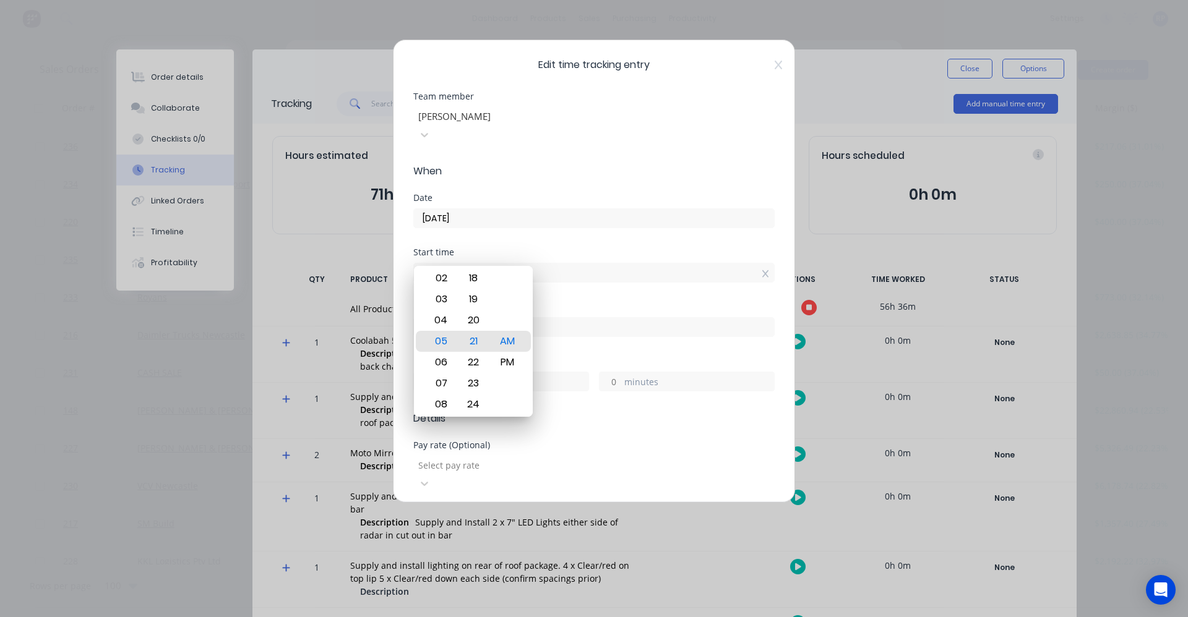
click at [483, 264] on input "05:21 AM" at bounding box center [594, 273] width 360 height 19
click at [597, 303] on div "Finish time" at bounding box center [593, 320] width 361 height 35
click at [595, 318] on input at bounding box center [594, 327] width 360 height 19
type input "01:58 PM"
type input "8"
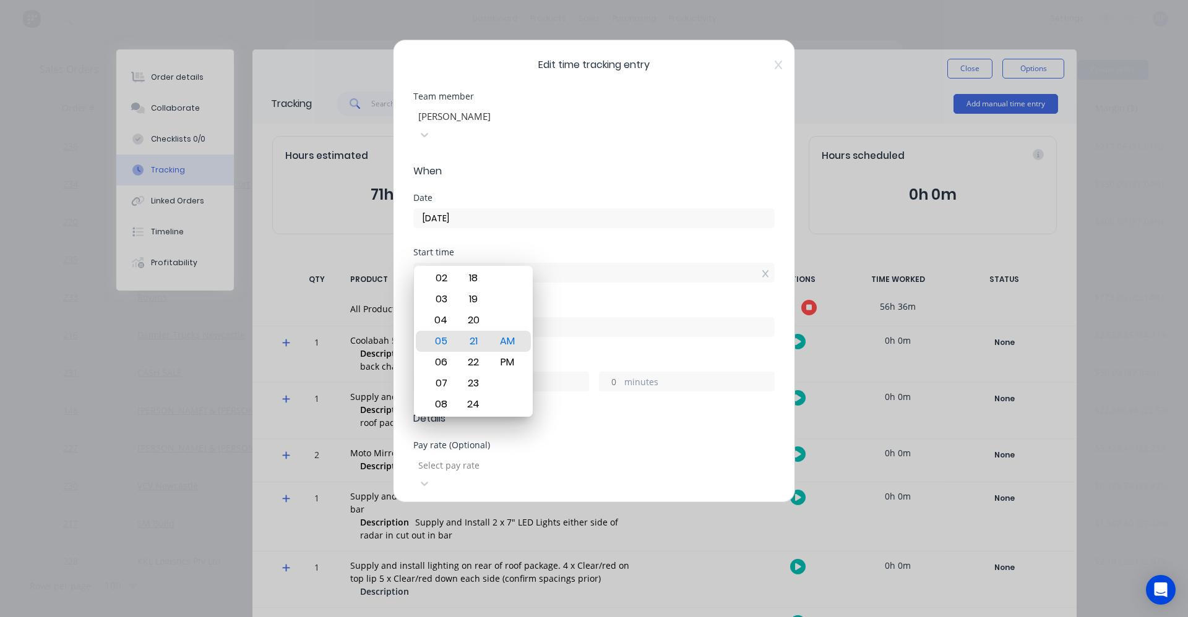
type input "37"
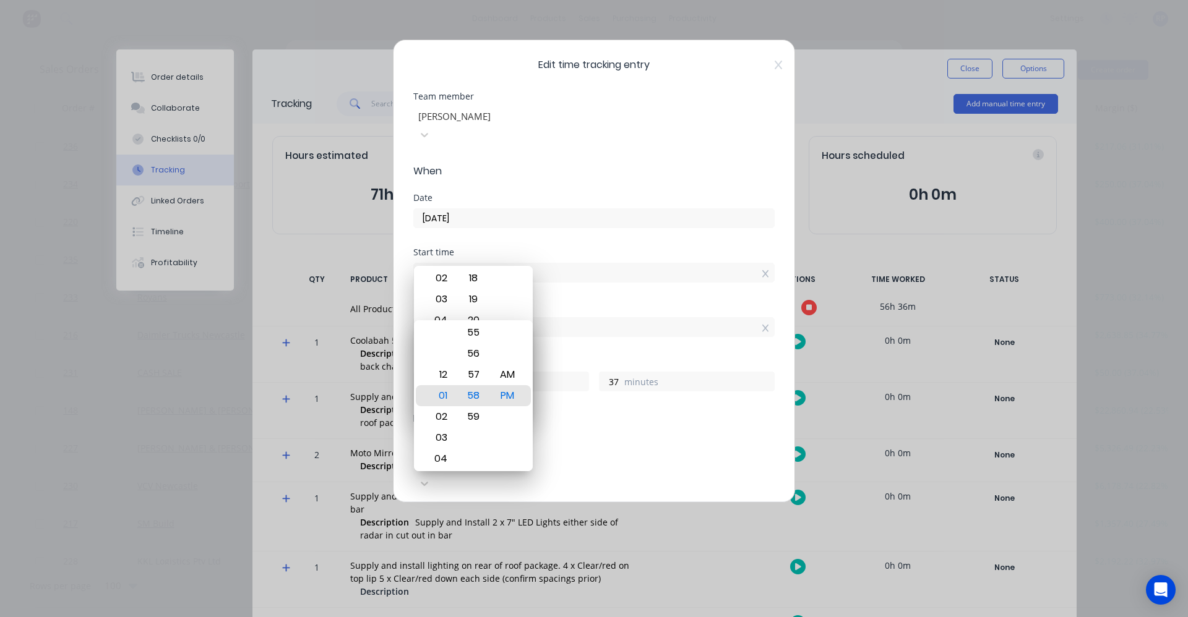
click at [595, 318] on input "01:58 PM" at bounding box center [594, 327] width 360 height 19
click at [548, 264] on input "05:21 AM" at bounding box center [594, 273] width 360 height 19
click at [644, 264] on input "05:21 AM" at bounding box center [594, 273] width 360 height 19
click at [580, 324] on div "Finish time 01:58 PM" at bounding box center [593, 330] width 361 height 54
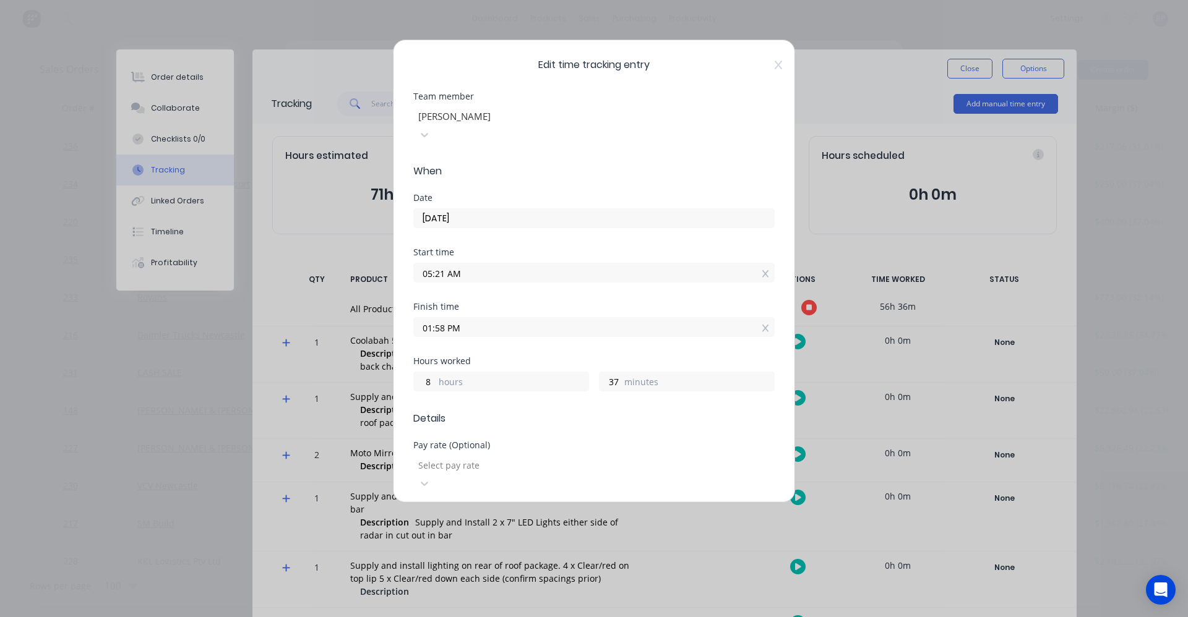
click at [617, 303] on div "Finish time" at bounding box center [593, 307] width 361 height 9
click at [489, 318] on input "01:58 PM" at bounding box center [594, 327] width 360 height 19
click at [559, 280] on div "Start time 05:21 AM" at bounding box center [593, 275] width 361 height 54
click at [452, 318] on input "01:58 PM" at bounding box center [594, 327] width 360 height 19
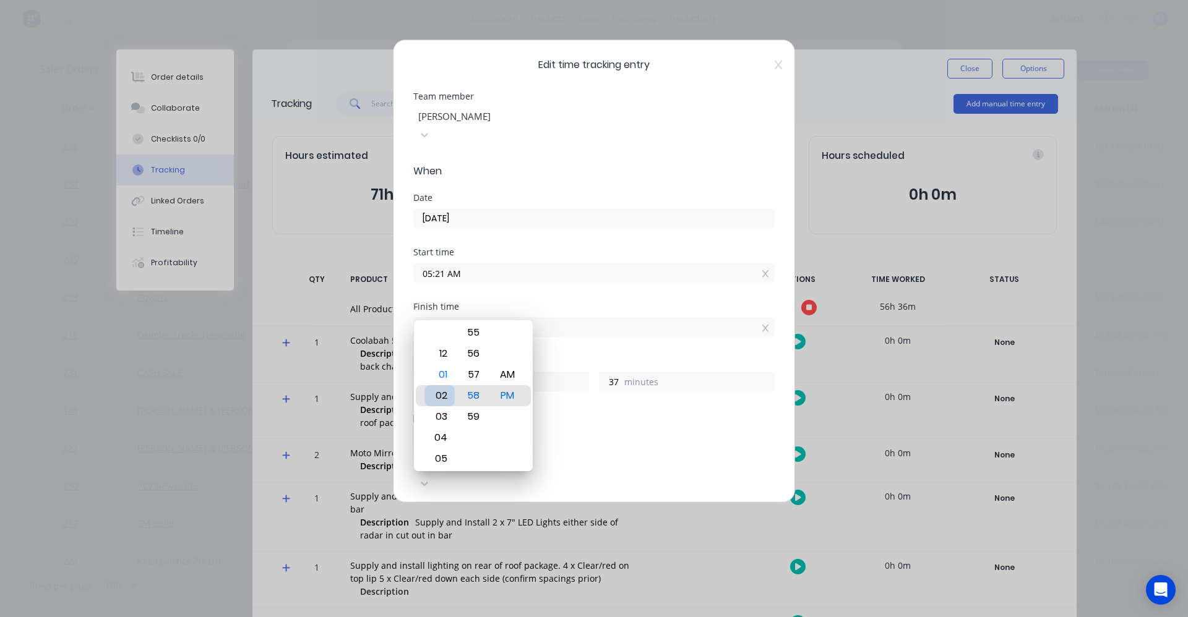
type input "02:58 PM"
type input "9"
click at [446, 436] on div "04" at bounding box center [439, 438] width 30 height 21
type input "04:58 PM"
type input "11"
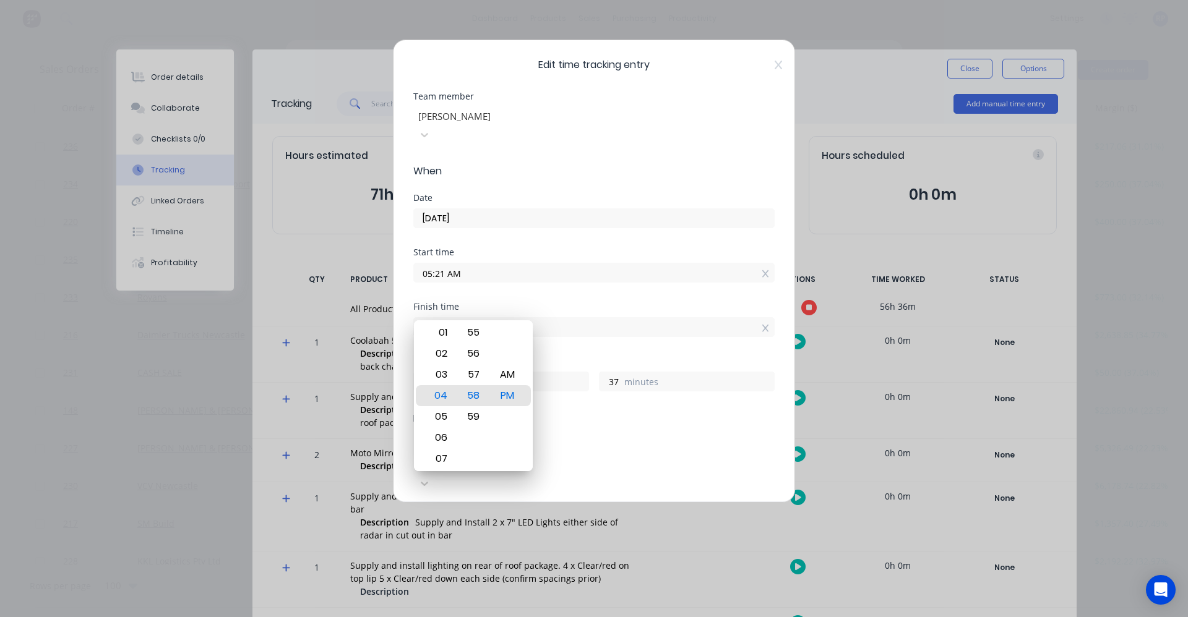
click at [596, 318] on input "04:58 PM" at bounding box center [594, 327] width 360 height 19
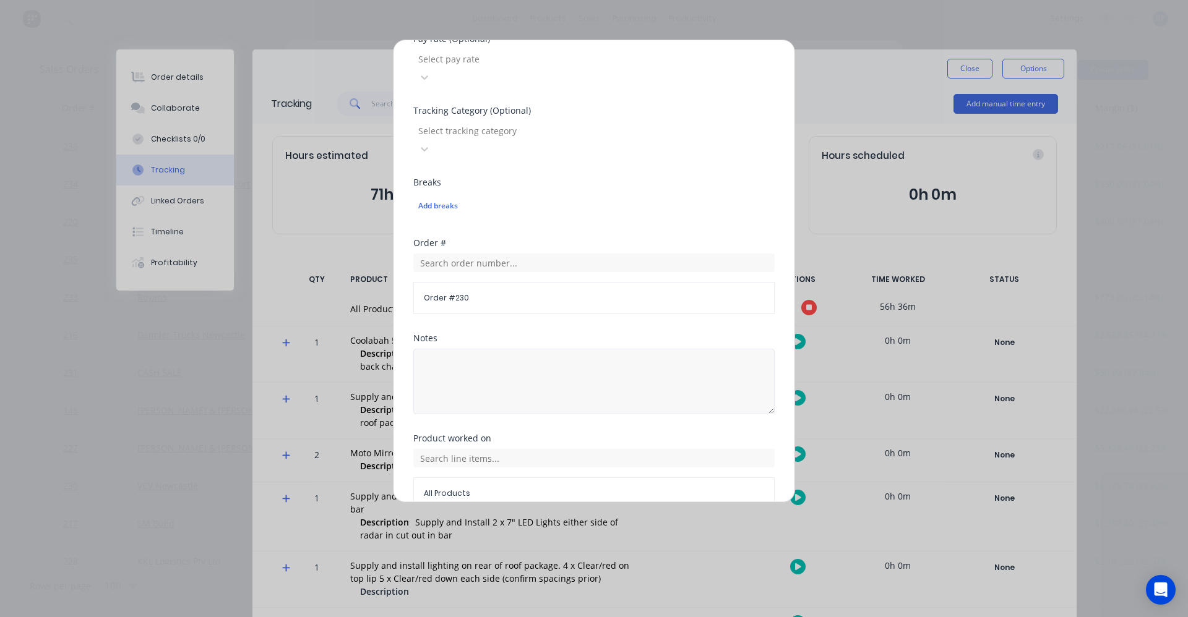
scroll to position [415, 0]
click at [558, 521] on button "Done" at bounding box center [555, 531] width 68 height 20
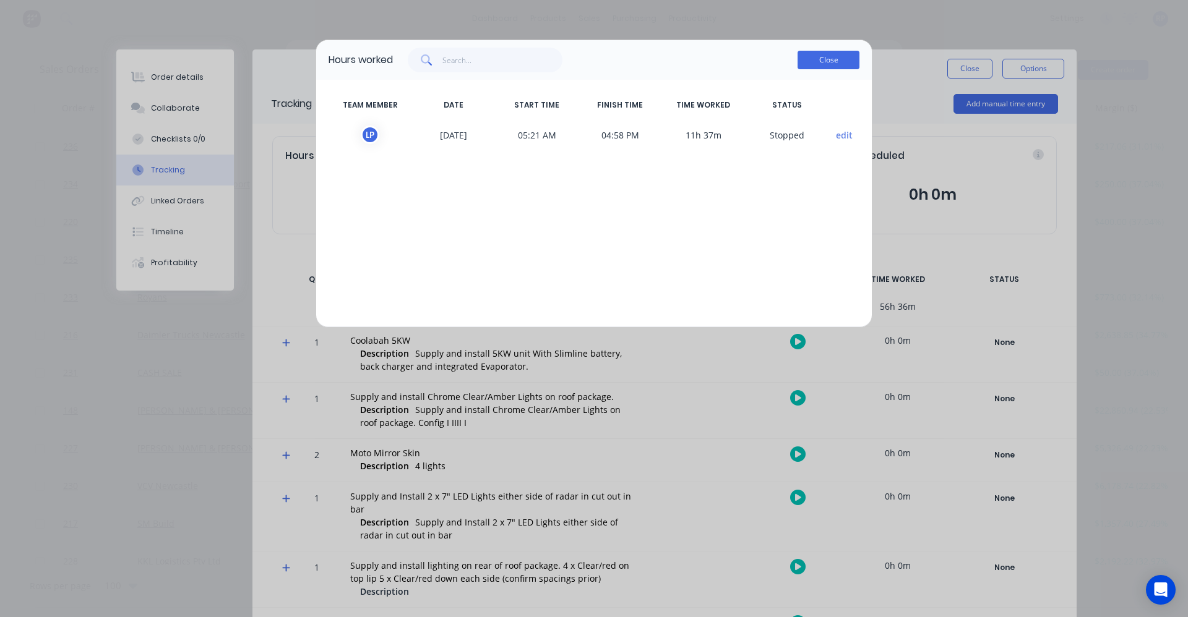
click at [798, 61] on button "Close" at bounding box center [829, 60] width 62 height 19
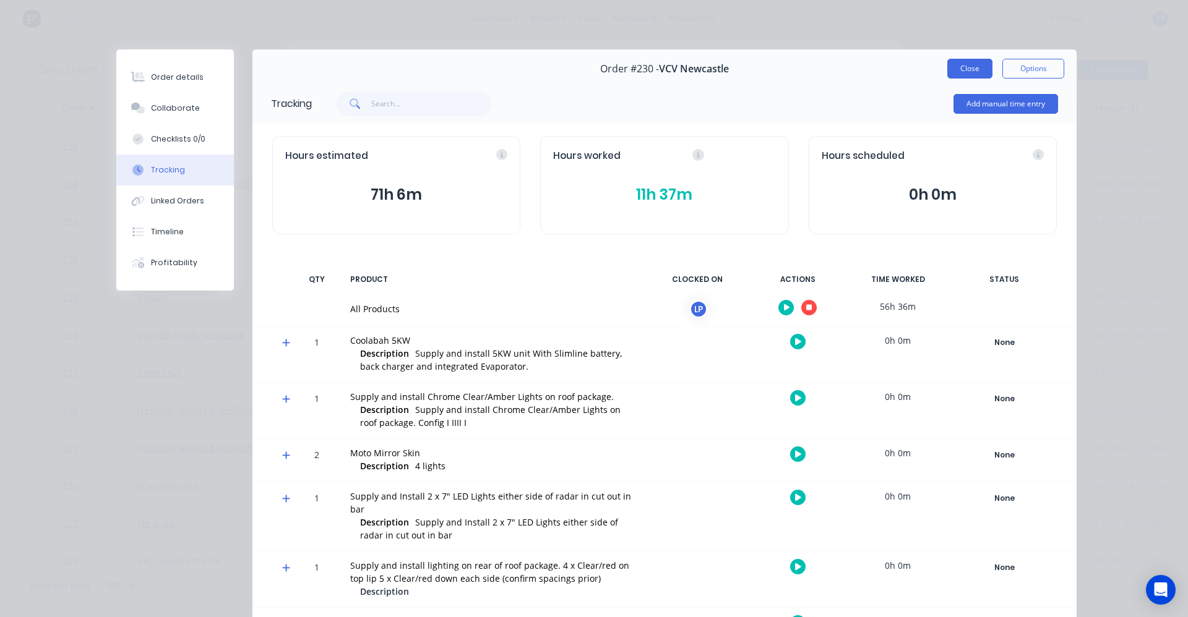
click at [962, 64] on button "Close" at bounding box center [969, 69] width 45 height 20
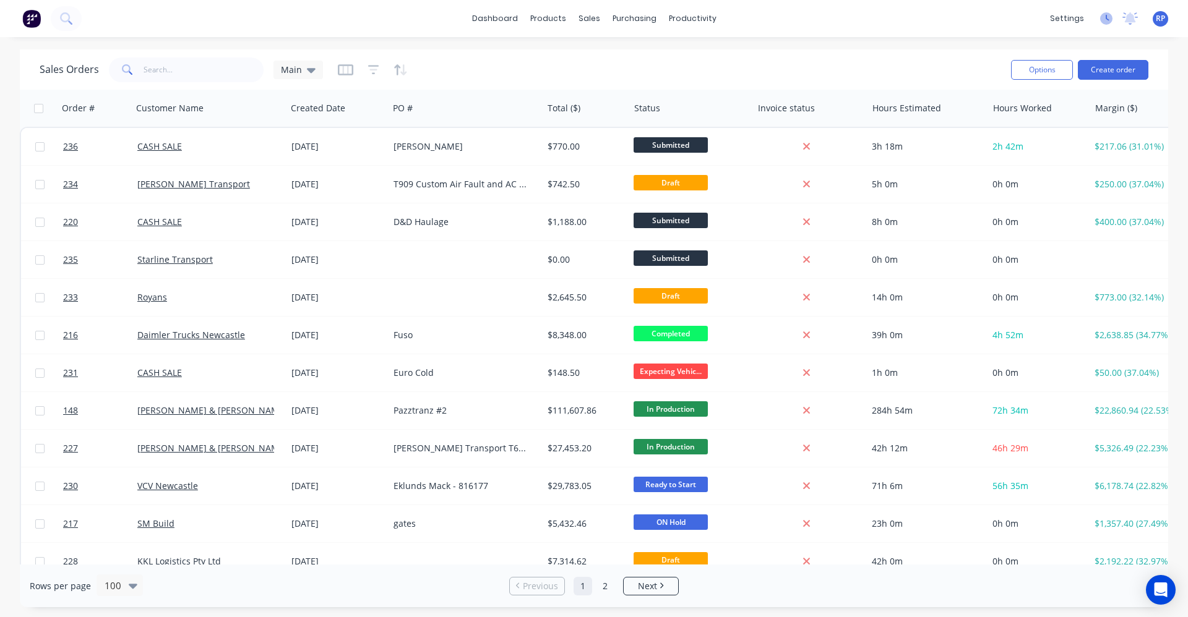
drag, startPoint x: 1095, startPoint y: 19, endPoint x: 1100, endPoint y: 24, distance: 7.0
click at [1096, 21] on div "settings No new notifications [PERSON_NAME] all as read You have no notificatio…" at bounding box center [1116, 18] width 144 height 19
click at [1100, 24] on icon at bounding box center [1106, 18] width 12 height 12
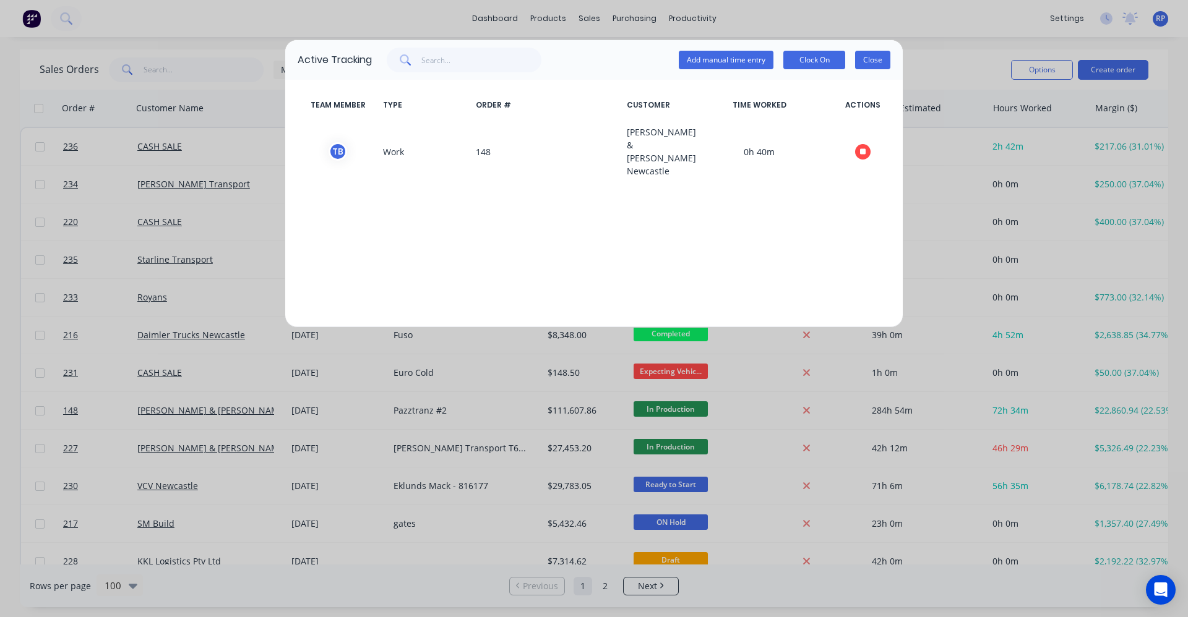
click at [882, 60] on button "Close" at bounding box center [872, 60] width 35 height 19
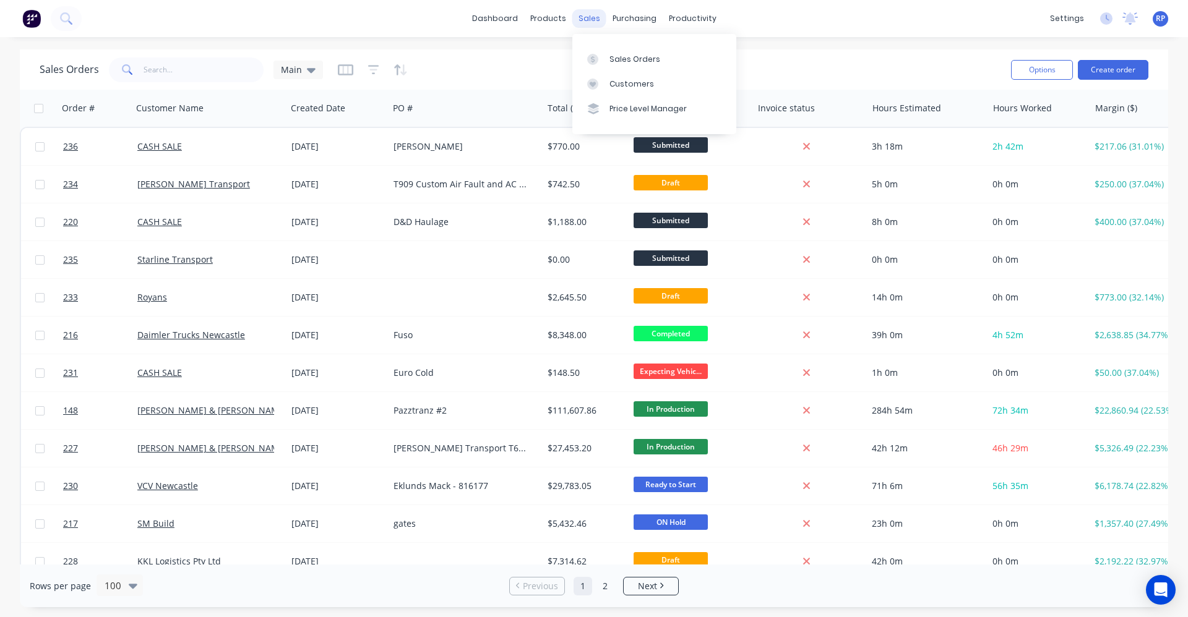
click at [588, 20] on div "sales" at bounding box center [589, 18] width 34 height 19
click at [554, 15] on div "products" at bounding box center [548, 18] width 48 height 19
click at [593, 61] on div "Product Catalogue" at bounding box center [602, 59] width 77 height 11
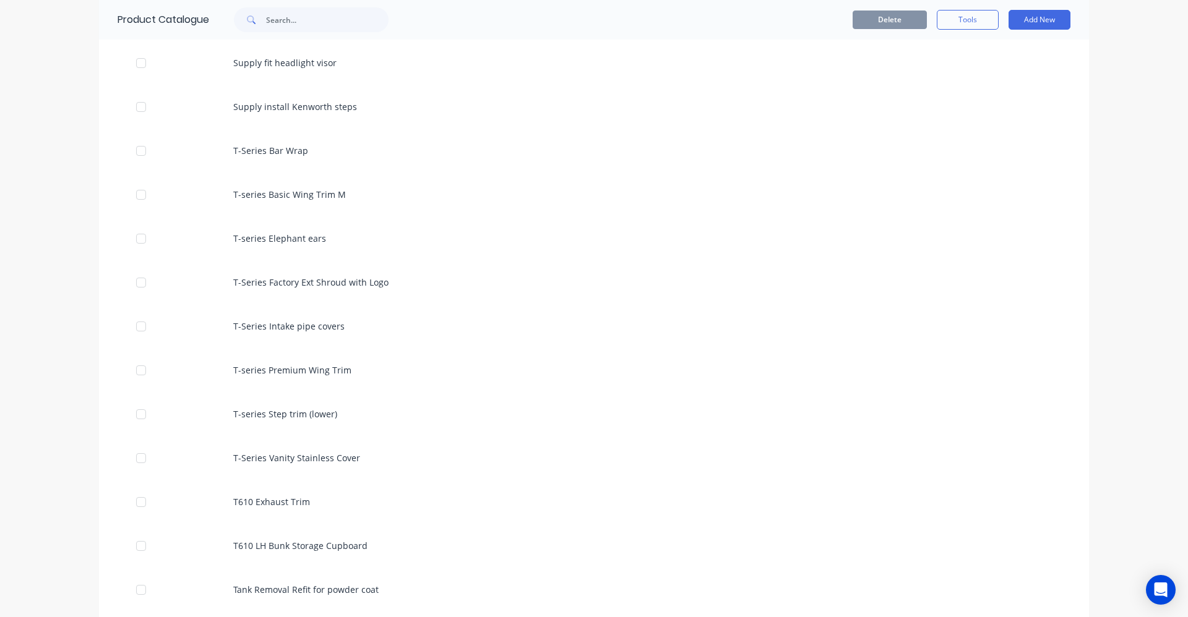
scroll to position [4950, 0]
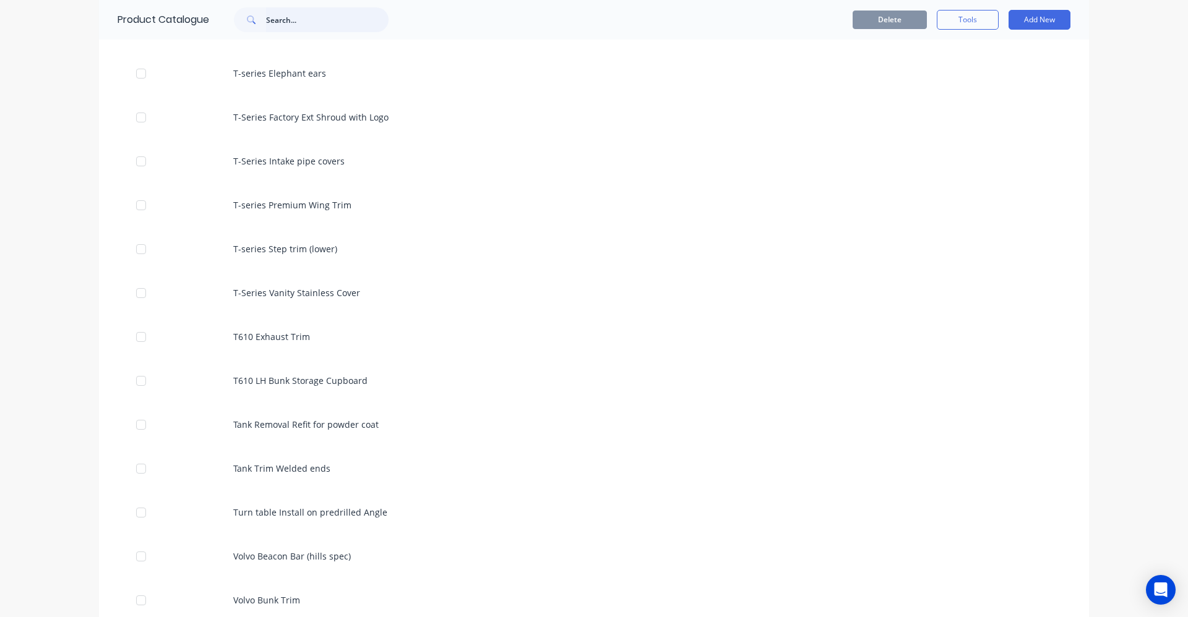
click at [306, 15] on input "text" at bounding box center [327, 19] width 123 height 25
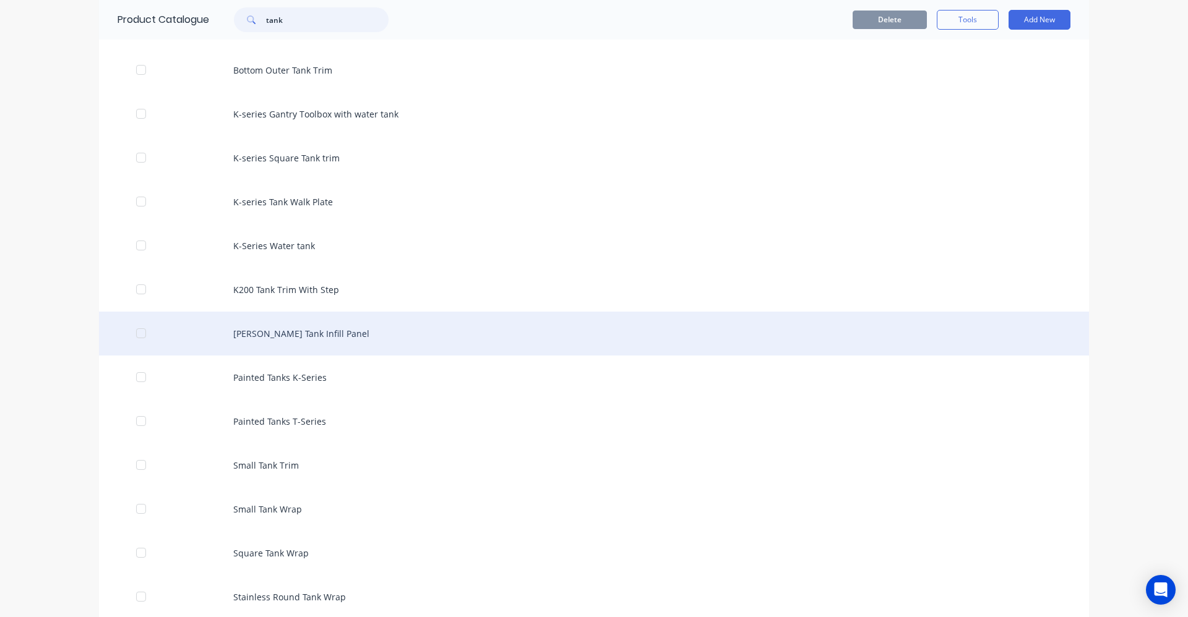
scroll to position [124, 0]
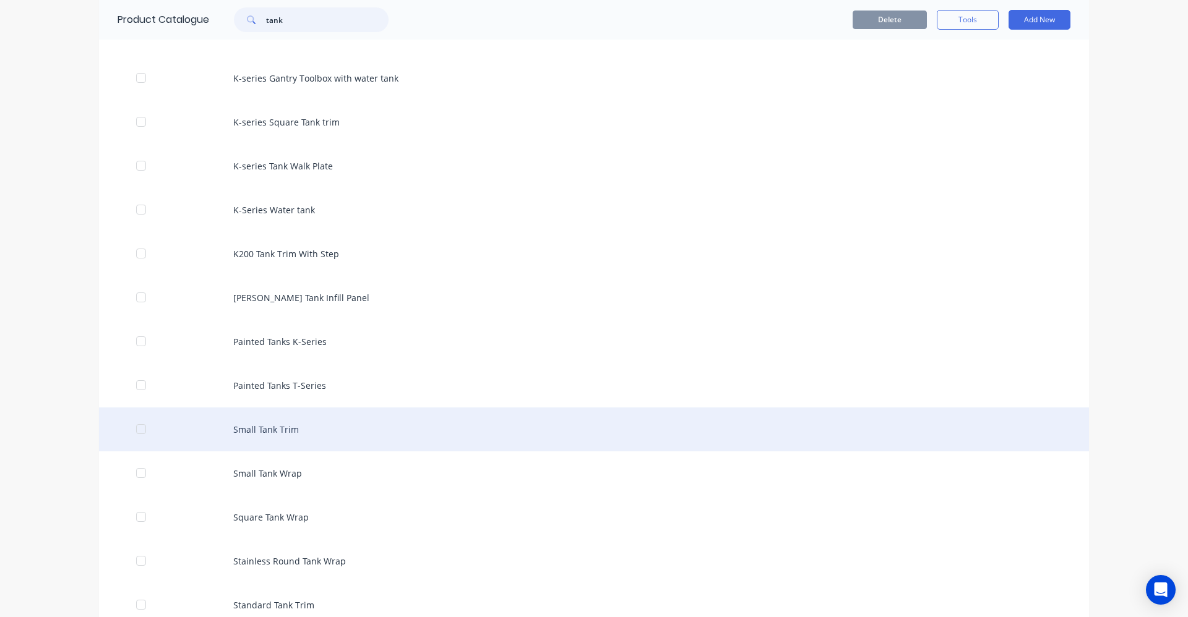
type input "tank"
click at [265, 434] on div "Small Tank Trim" at bounding box center [594, 430] width 990 height 44
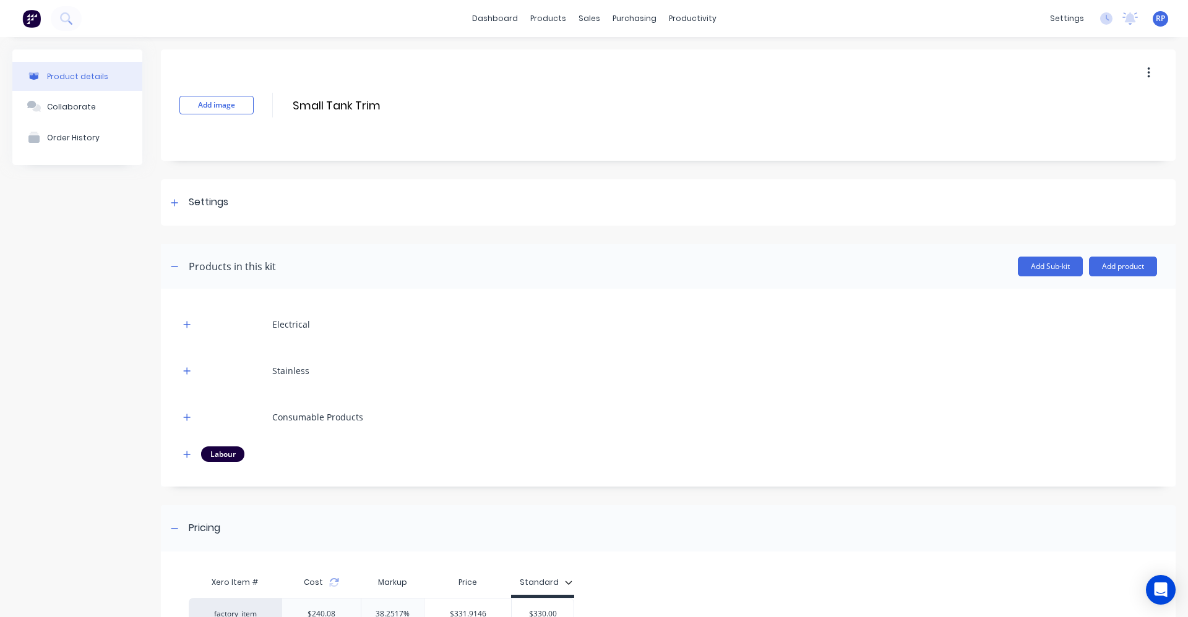
scroll to position [62, 0]
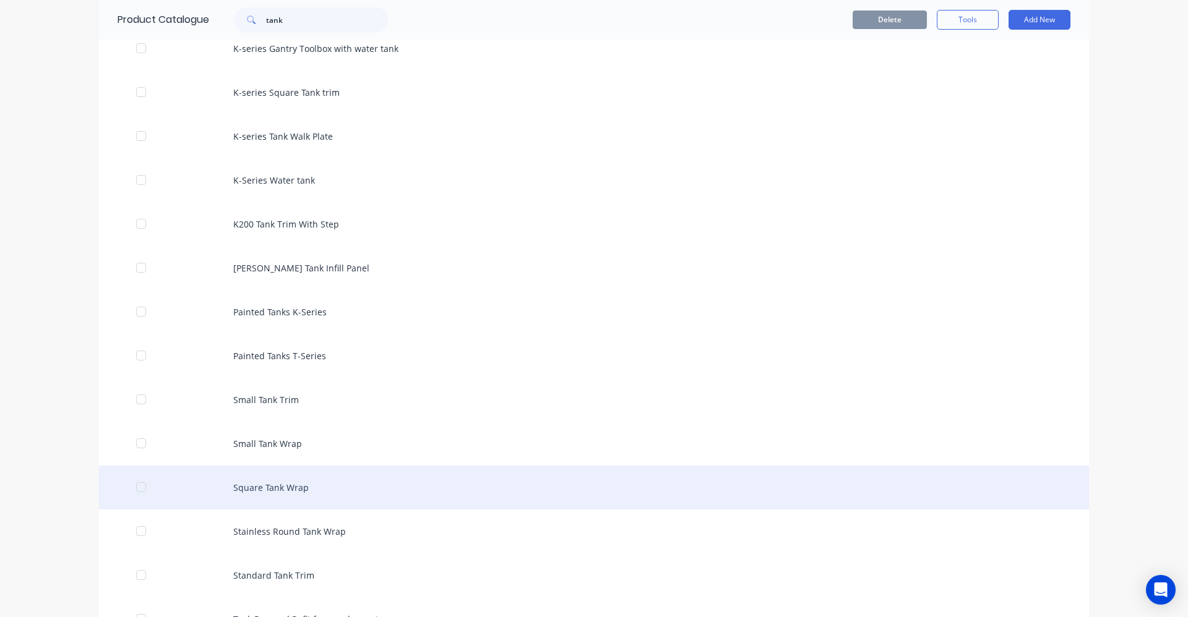
scroll to position [186, 0]
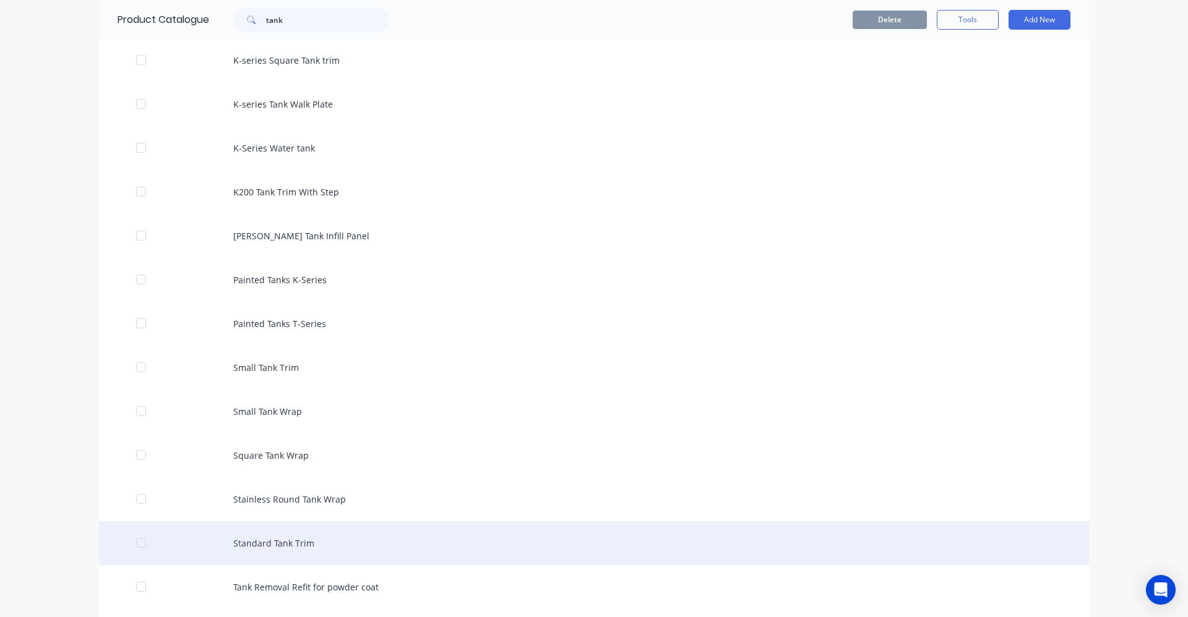
click at [277, 546] on div "Standard Tank Trim" at bounding box center [594, 544] width 990 height 44
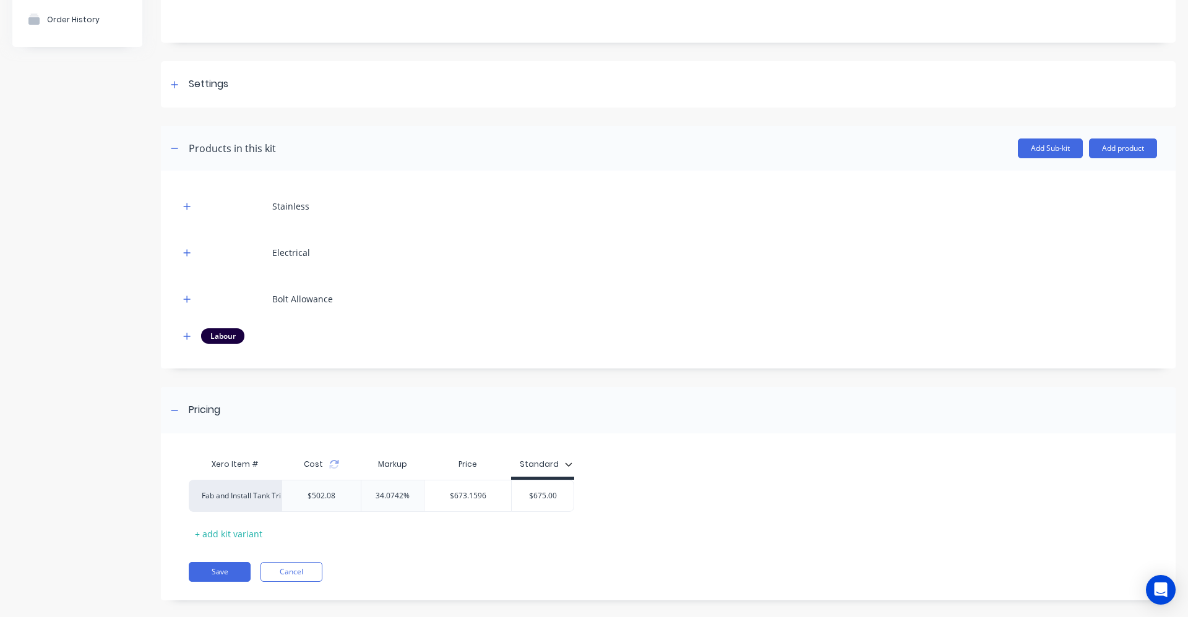
scroll to position [124, 0]
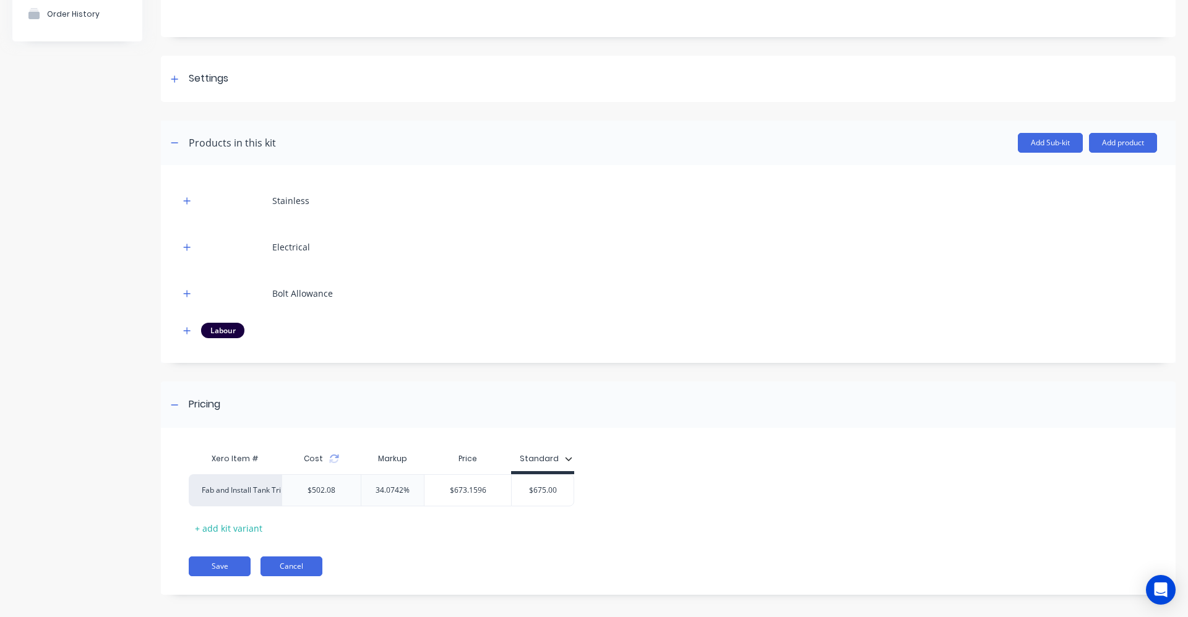
click at [293, 568] on button "Cancel" at bounding box center [291, 567] width 62 height 20
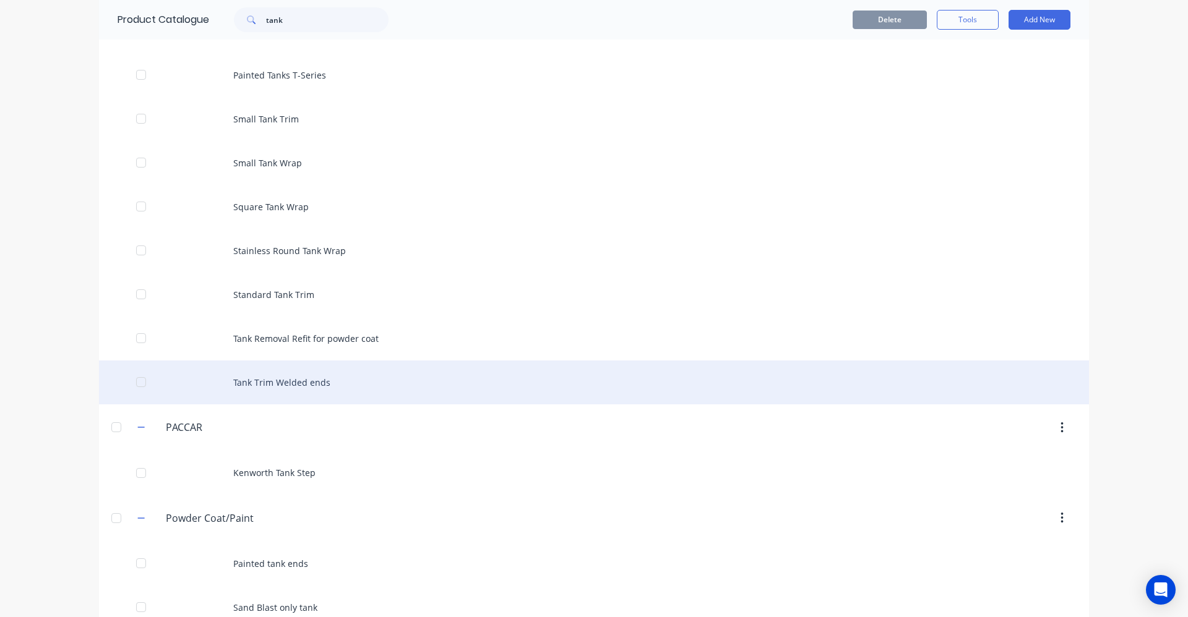
scroll to position [426, 0]
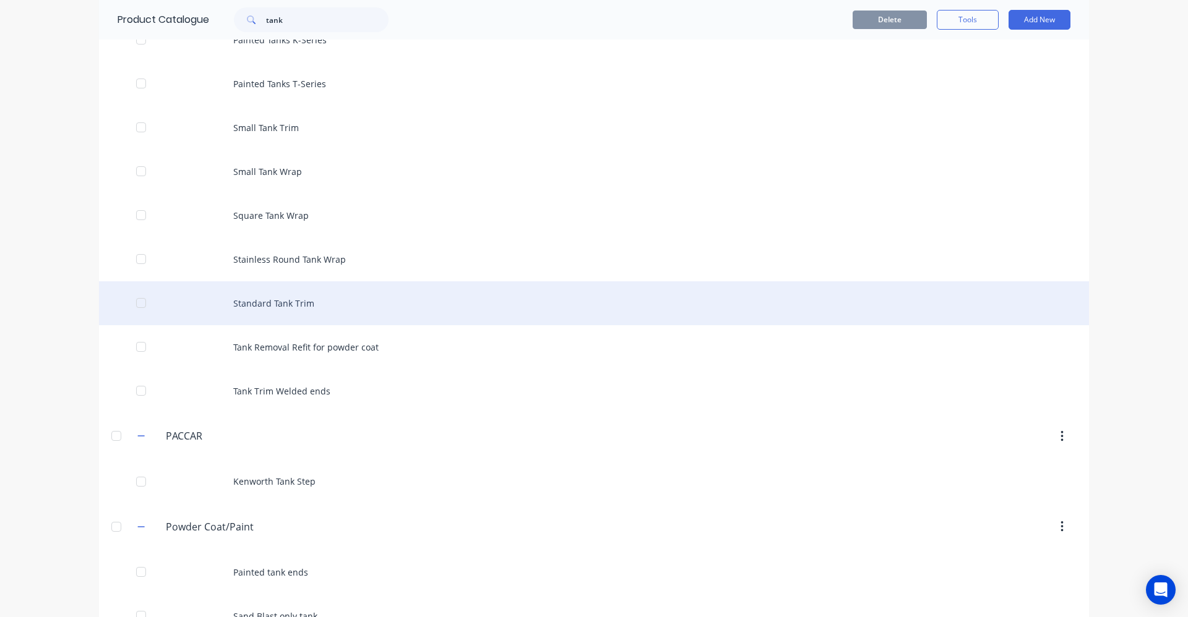
click at [272, 293] on div "Standard Tank Trim" at bounding box center [594, 304] width 990 height 44
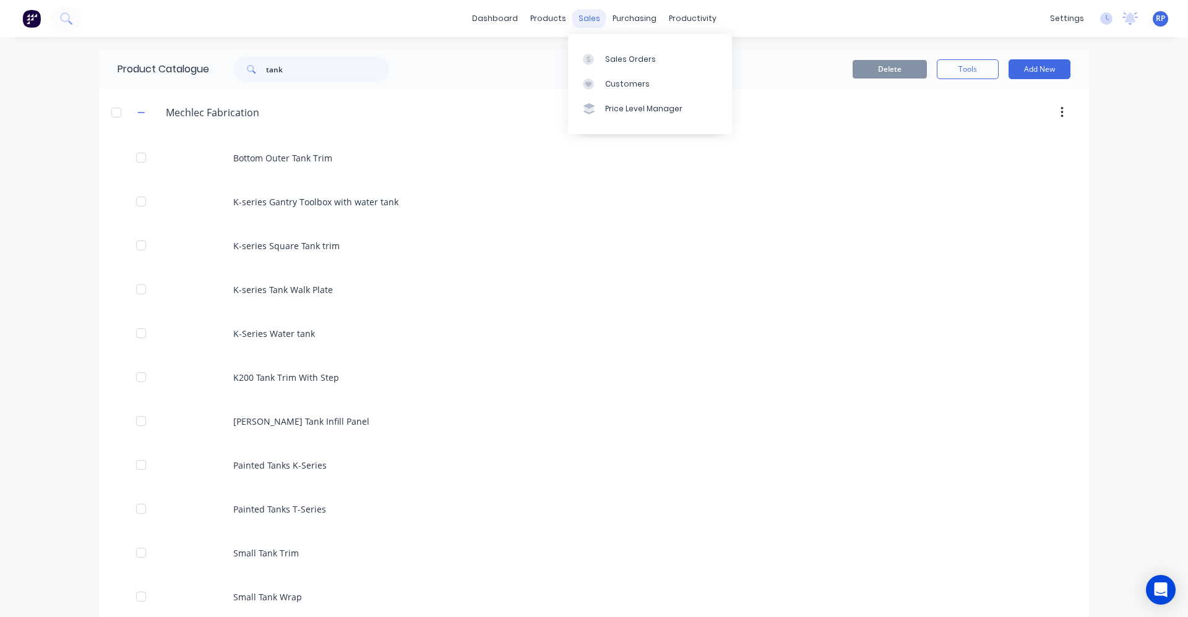
click at [586, 14] on div "sales" at bounding box center [589, 18] width 34 height 19
click at [618, 57] on div "Sales Orders" at bounding box center [630, 59] width 51 height 11
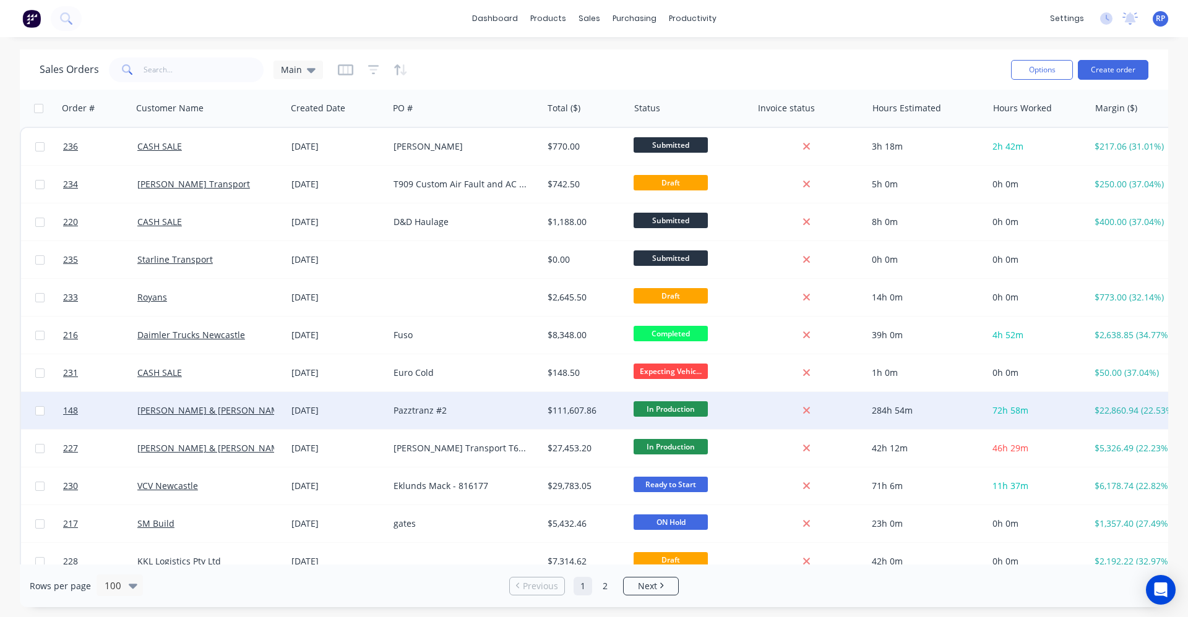
click at [389, 406] on div "Pazztranz #2" at bounding box center [466, 410] width 154 height 37
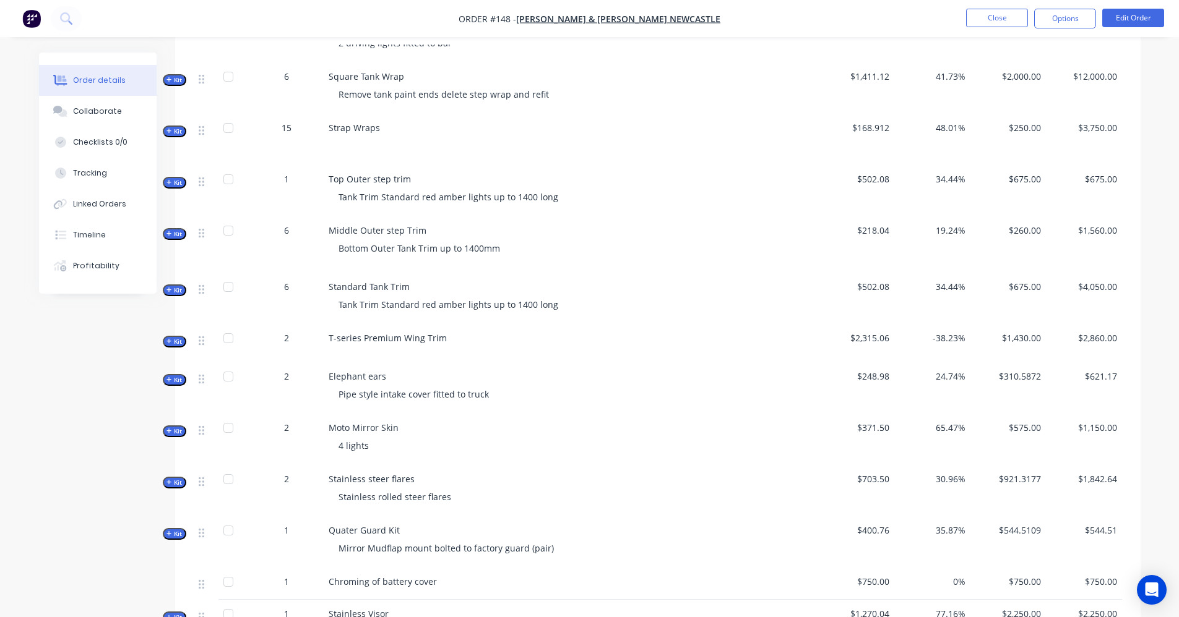
scroll to position [681, 0]
